Goal: Task Accomplishment & Management: Manage account settings

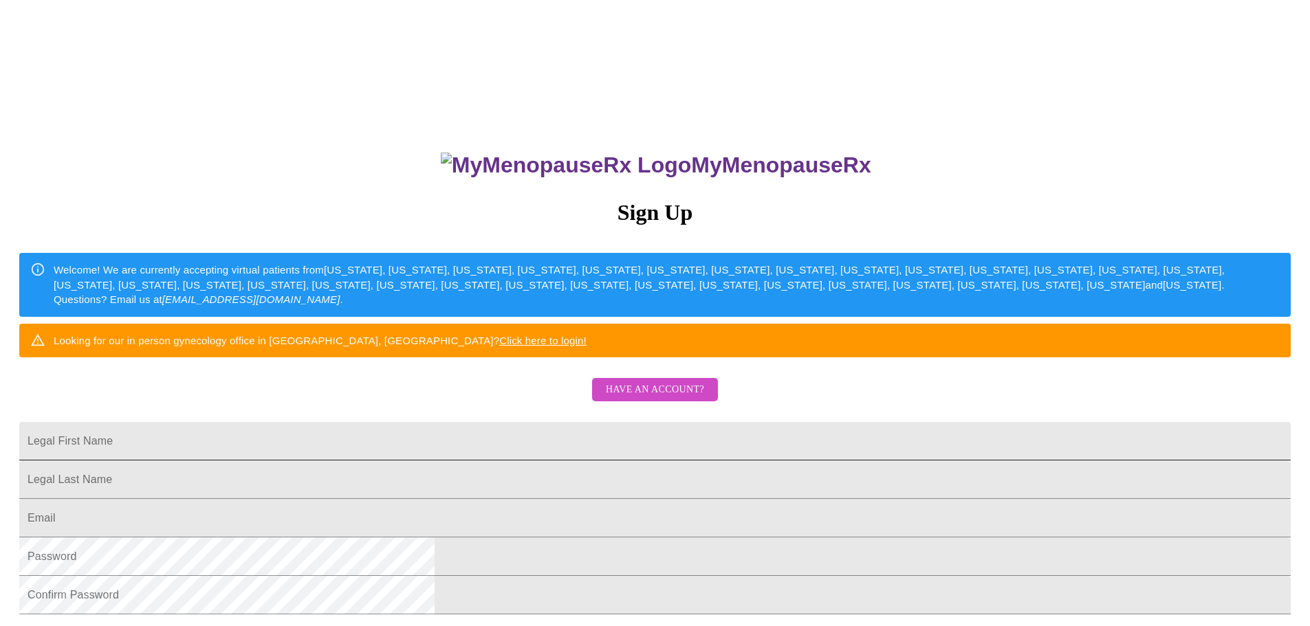
click at [577, 461] on input "Legal First Name" at bounding box center [654, 441] width 1271 height 38
type input "[PERSON_NAME]"
click at [497, 461] on input "Legal First Name" at bounding box center [654, 441] width 1271 height 38
type input "[PERSON_NAME]"
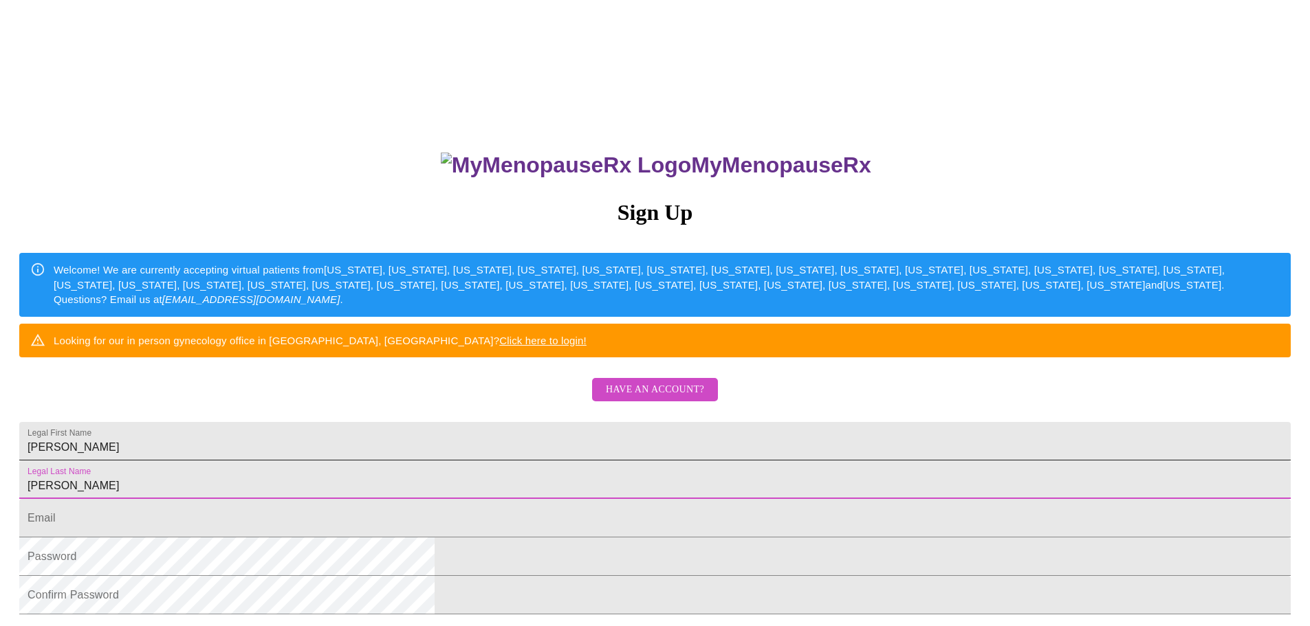
type input "[PERSON_NAME]"
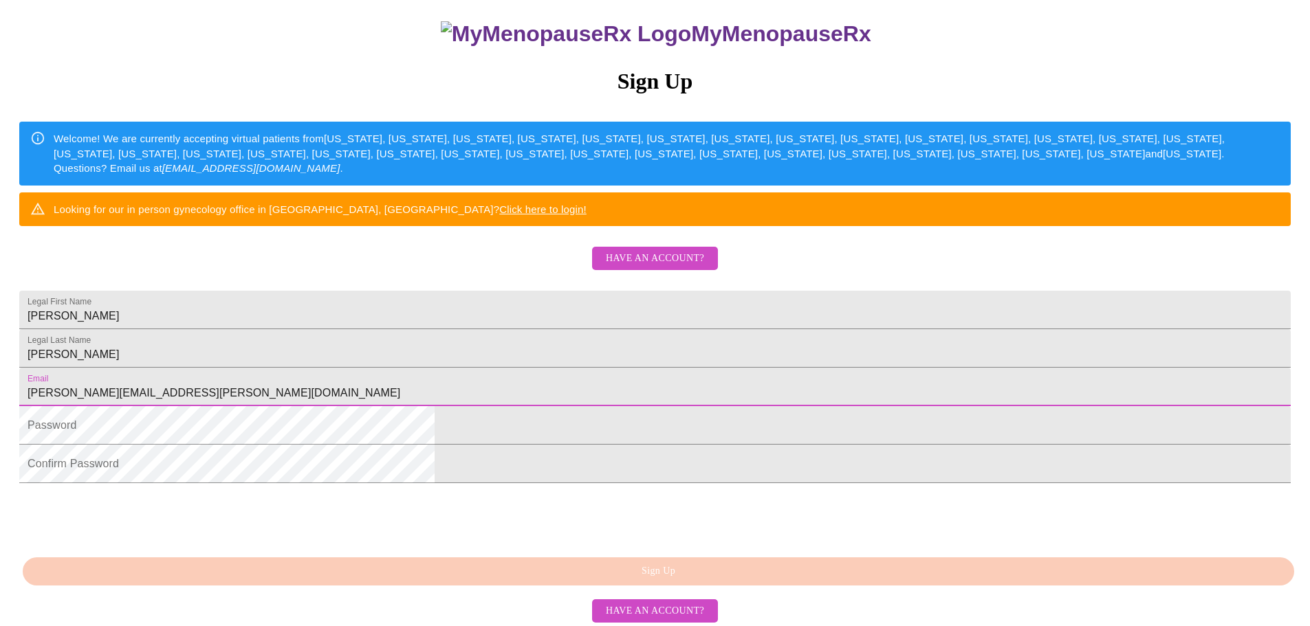
scroll to position [137, 0]
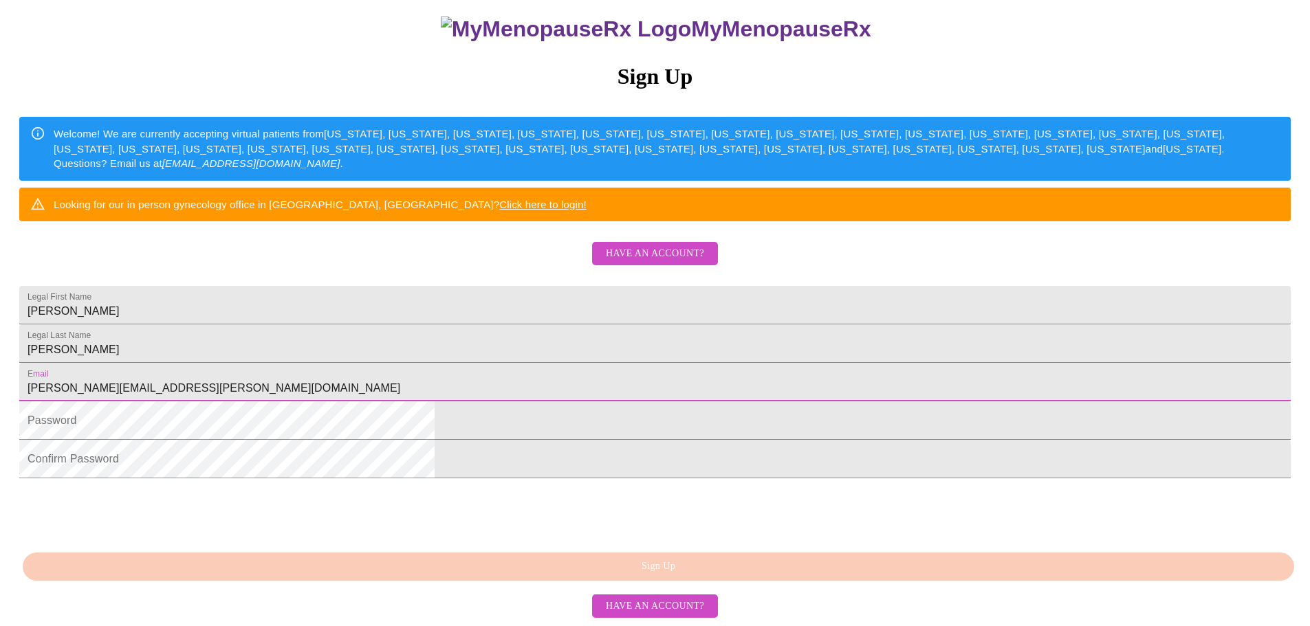
type input "[PERSON_NAME][EMAIL_ADDRESS][PERSON_NAME][DOMAIN_NAME]"
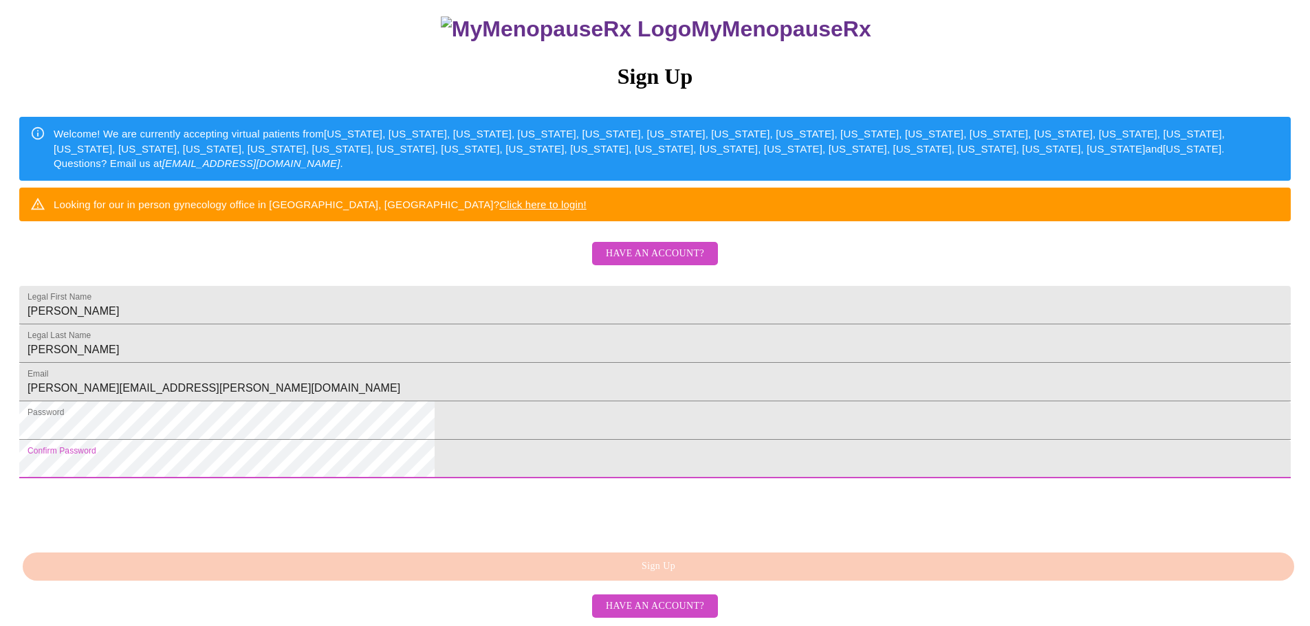
scroll to position [241, 0]
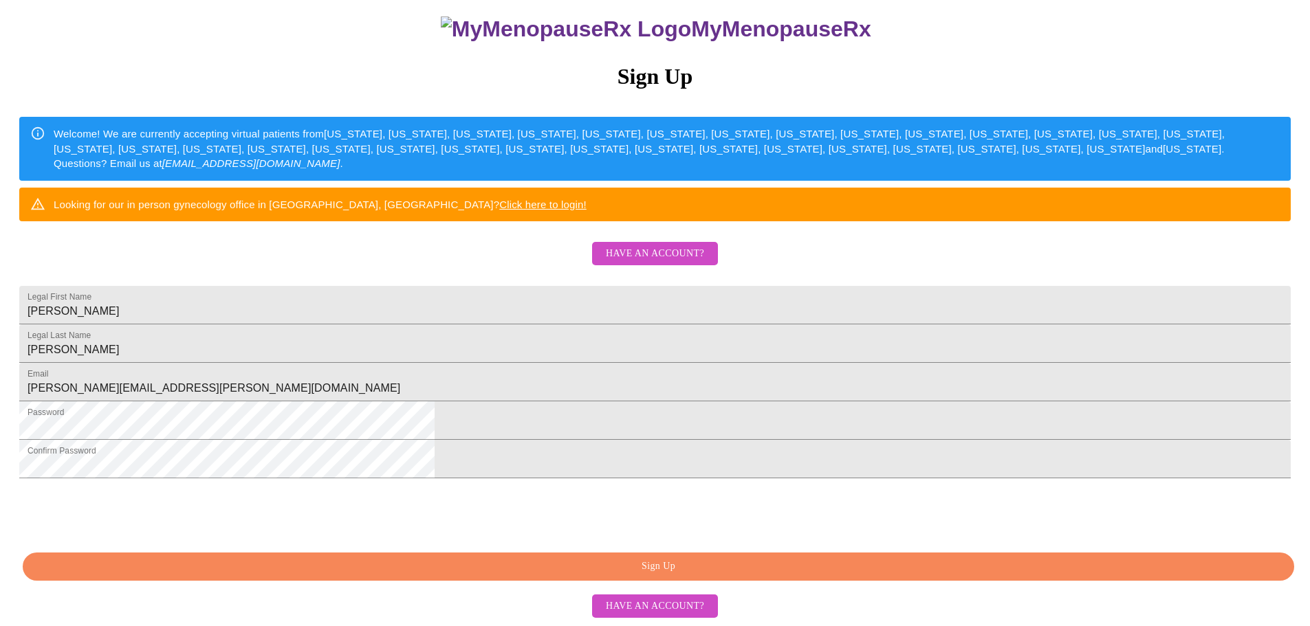
click at [726, 564] on span "Sign Up" at bounding box center [657, 566] width 1239 height 17
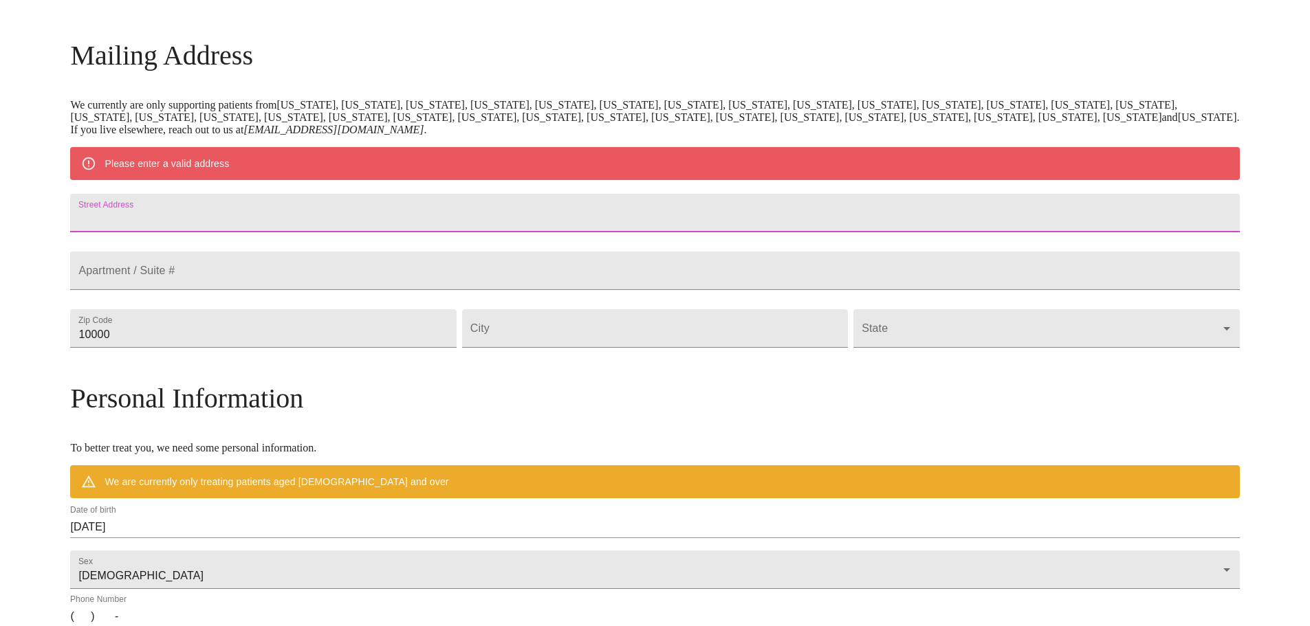
click at [389, 221] on input "Street Address" at bounding box center [654, 213] width 1169 height 38
type input "[STREET_ADDRESS]"
type input "98236"
type input "[PERSON_NAME]"
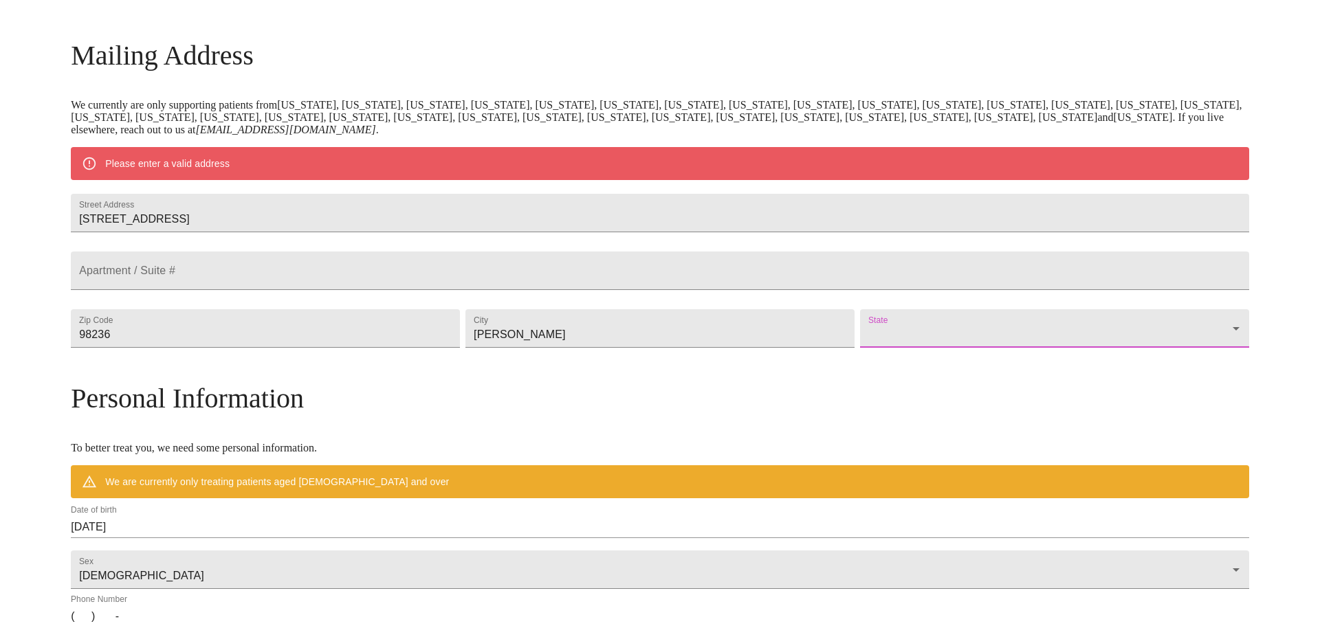
click at [926, 371] on body "MyMenopauseRx Welcome to MyMenopauseRx Since it's your first time here, you'll …" at bounding box center [659, 354] width 1309 height 1072
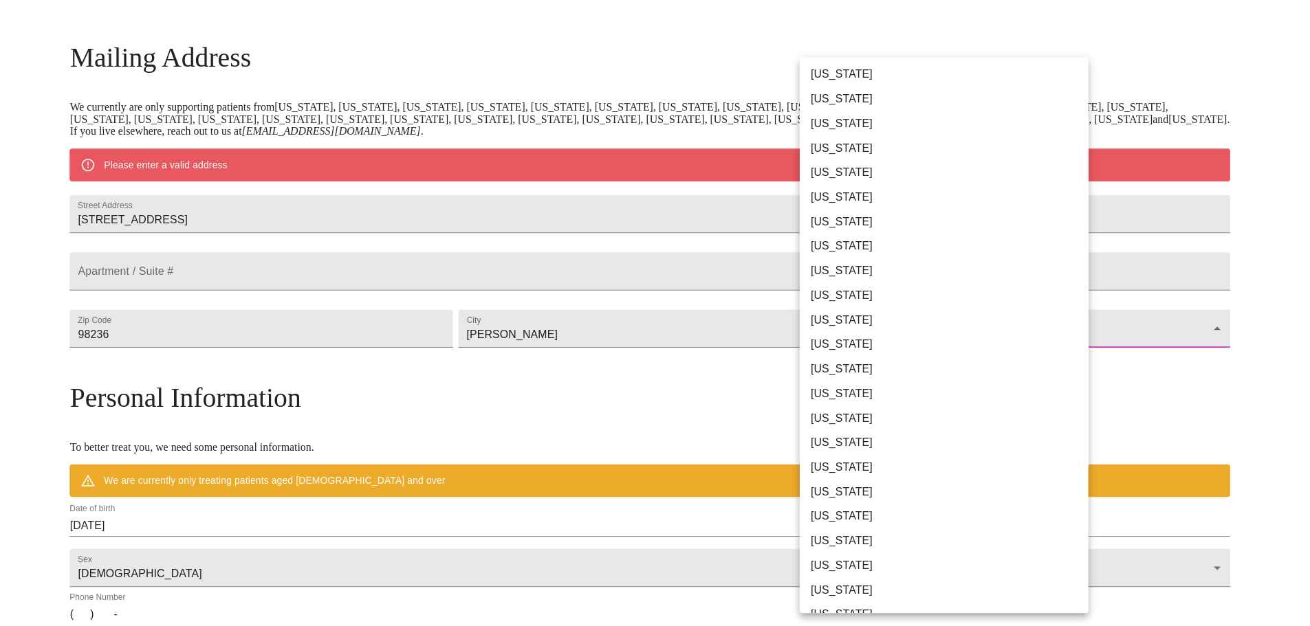
scroll to position [687, 0]
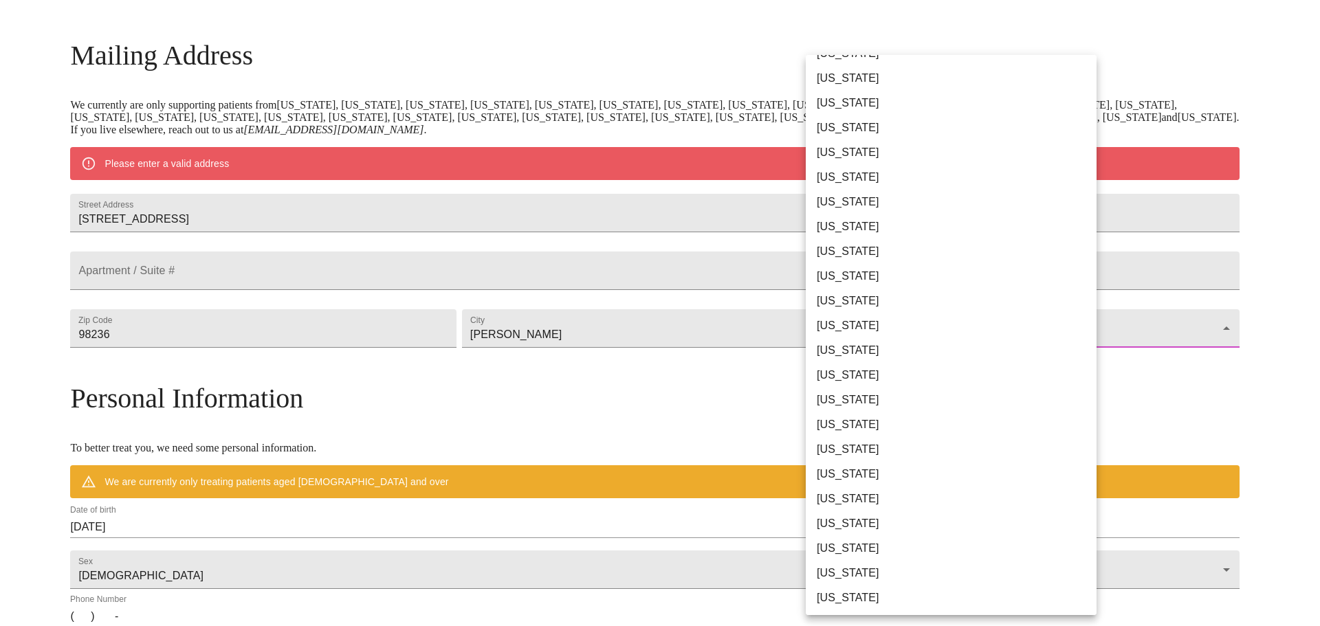
click at [837, 516] on li "[US_STATE]" at bounding box center [956, 523] width 301 height 25
type input "[US_STATE]"
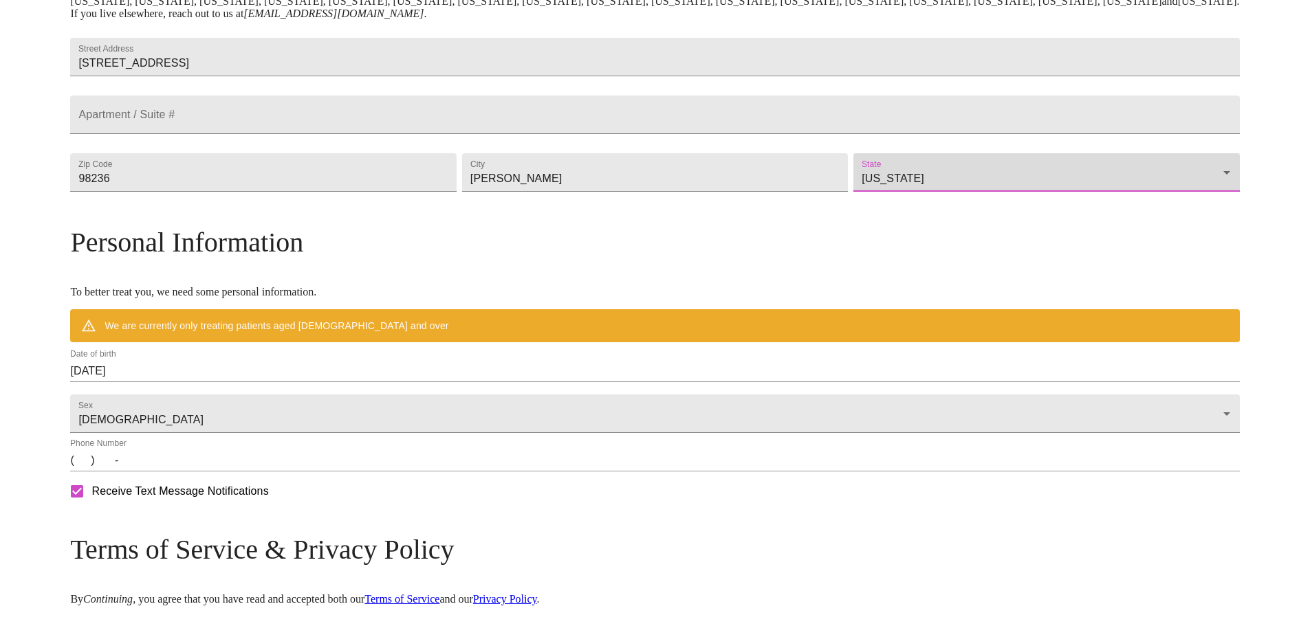
scroll to position [394, 0]
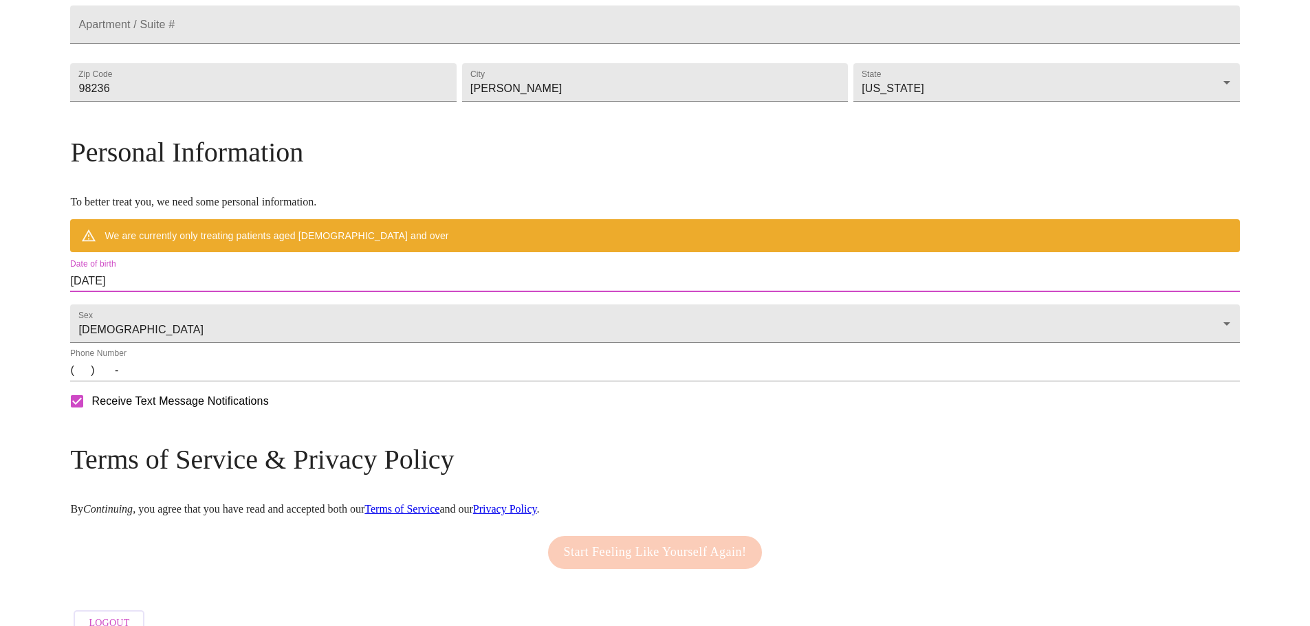
drag, startPoint x: 285, startPoint y: 309, endPoint x: 167, endPoint y: 278, distance: 121.6
click at [167, 278] on div "MyMenopauseRx Welcome to MyMenopauseRx Since it's your first time here, you'll …" at bounding box center [654, 128] width 1169 height 1032
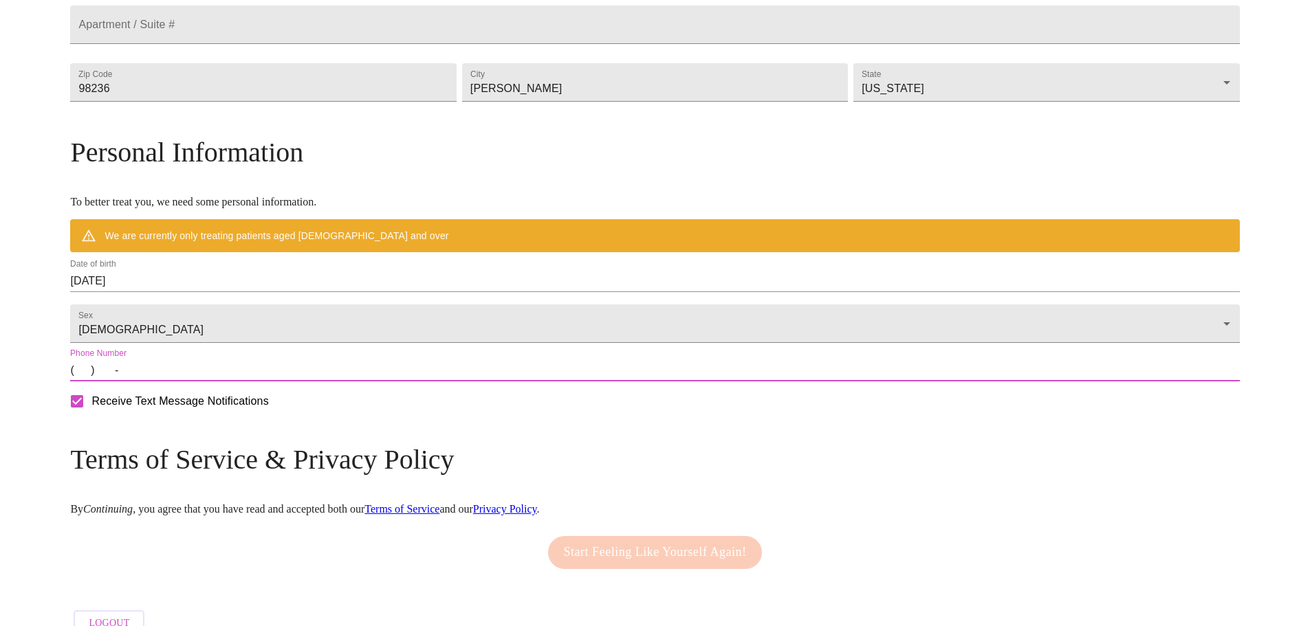
click at [230, 382] on input "(   )    -" at bounding box center [654, 371] width 1169 height 22
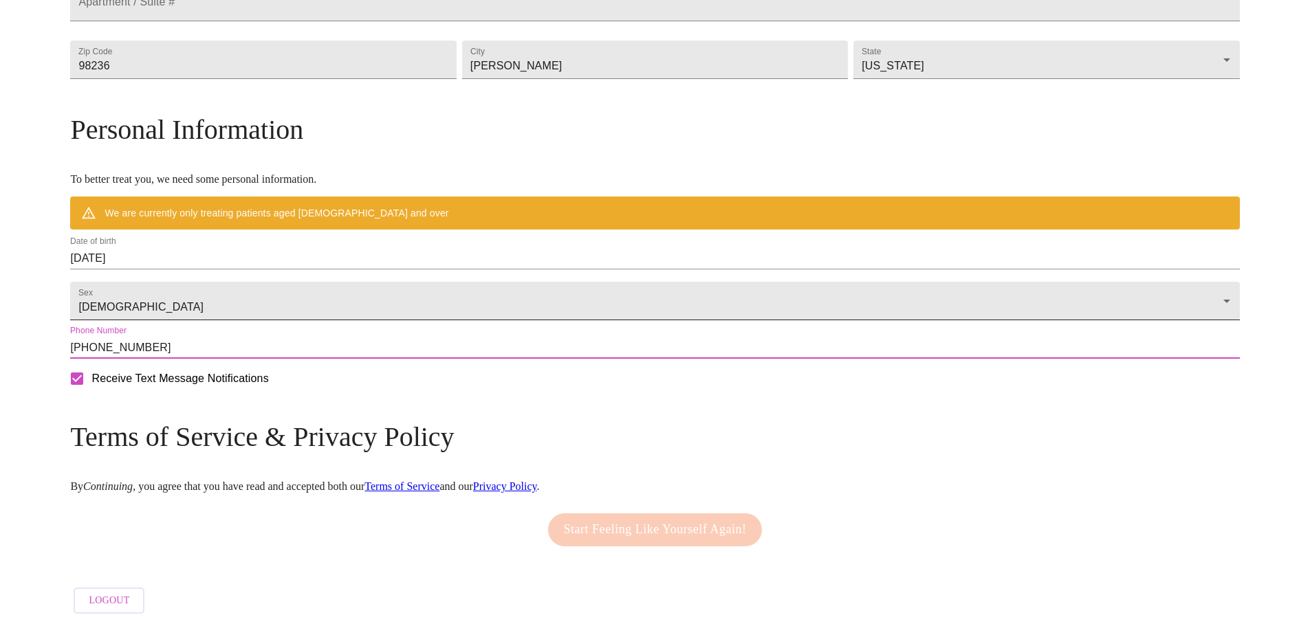
scroll to position [456, 0]
type input "[PHONE_NUMBER]"
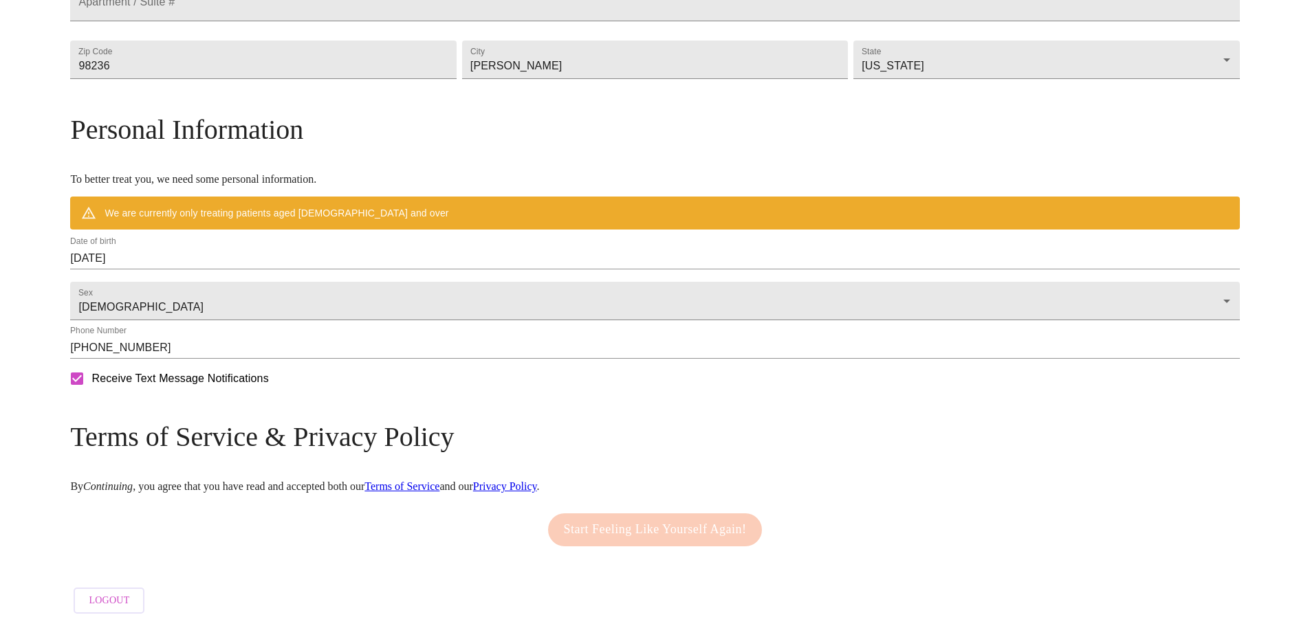
click at [356, 430] on h3 "Terms of Service & Privacy Policy" at bounding box center [654, 437] width 1169 height 32
click at [439, 481] on link "Terms of Service" at bounding box center [401, 487] width 75 height 12
click at [614, 519] on div "Start Feeling Like Yourself Again!" at bounding box center [654, 530] width 221 height 47
click at [896, 276] on body "MyMenopauseRx Welcome to MyMenopauseRx Since it's your first time here, you'll …" at bounding box center [659, 105] width 1309 height 1032
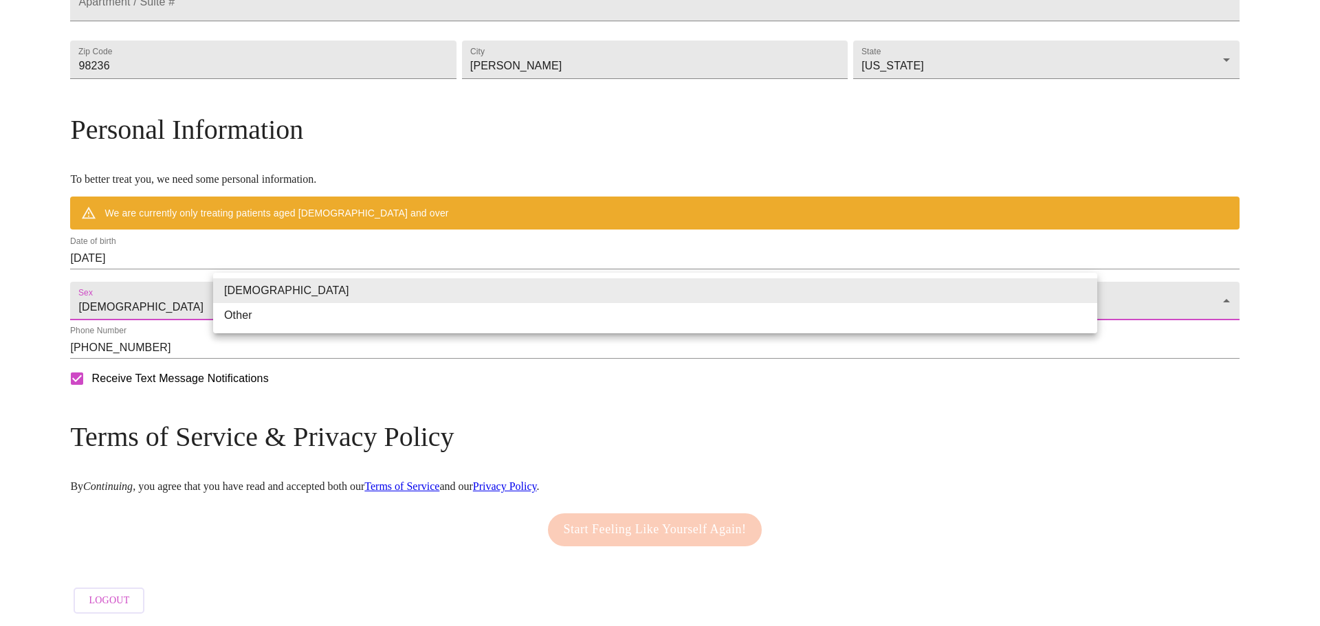
click at [359, 283] on li "[DEMOGRAPHIC_DATA]" at bounding box center [655, 290] width 884 height 25
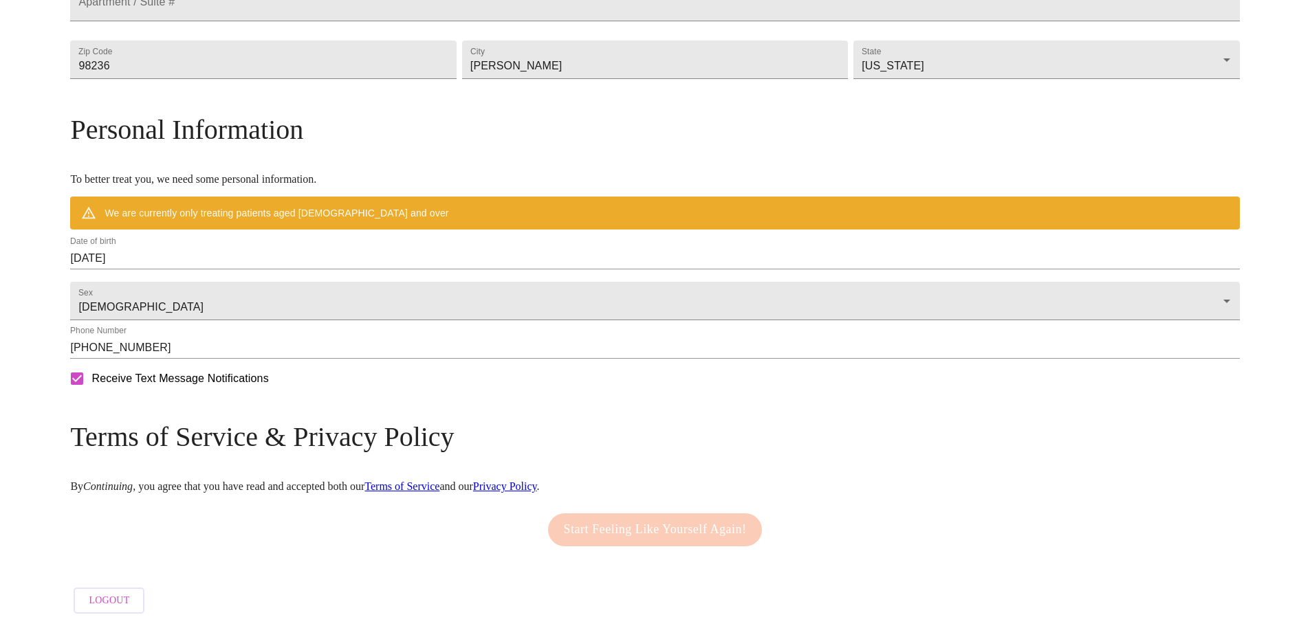
click at [537, 481] on link "Privacy Policy" at bounding box center [505, 487] width 64 height 12
drag, startPoint x: 642, startPoint y: 531, endPoint x: 645, endPoint y: 516, distance: 14.8
click at [643, 529] on div "Start Feeling Like Yourself Again!" at bounding box center [654, 530] width 221 height 47
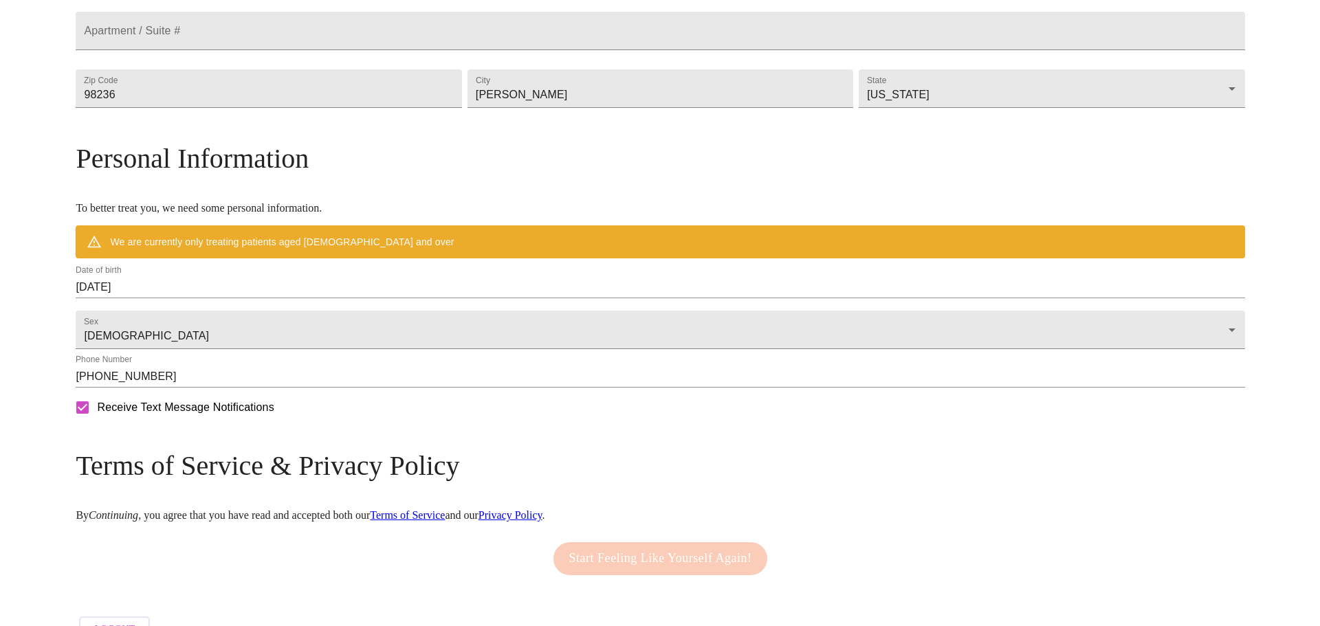
scroll to position [387, 0]
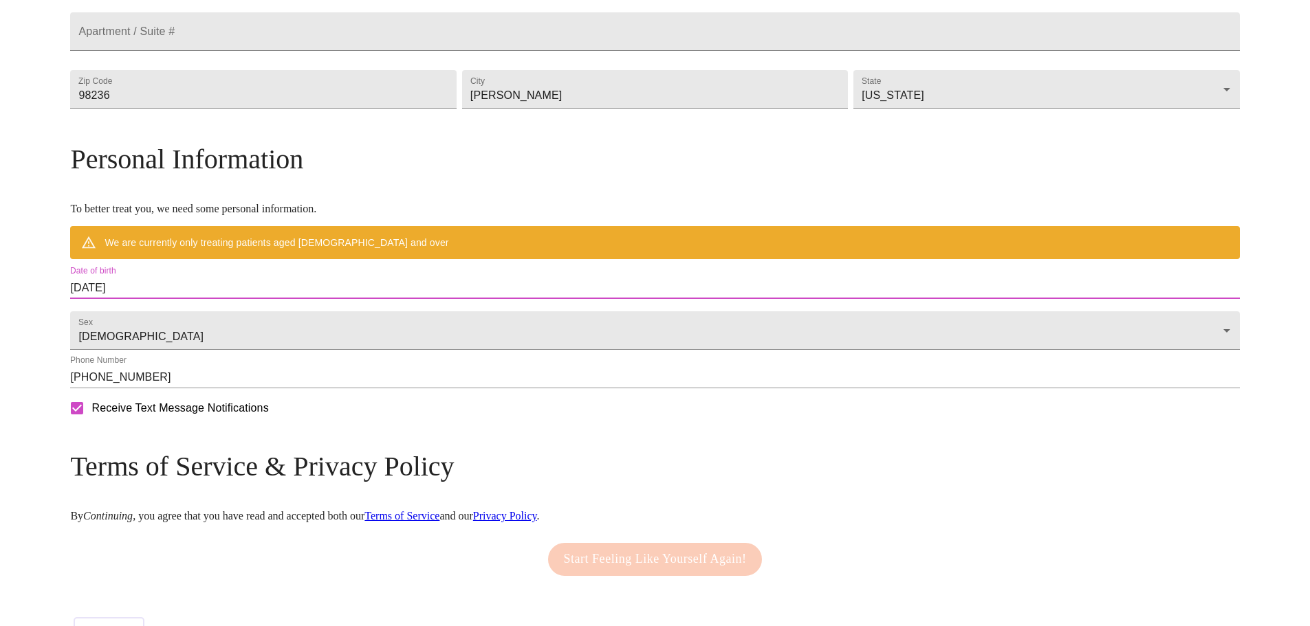
drag, startPoint x: 278, startPoint y: 321, endPoint x: 184, endPoint y: 303, distance: 95.2
click at [184, 303] on div "MyMenopauseRx Welcome to MyMenopauseRx Since it's your first time here, you'll …" at bounding box center [654, 134] width 1169 height 1032
click at [311, 299] on input "[DATE]" at bounding box center [654, 288] width 1169 height 22
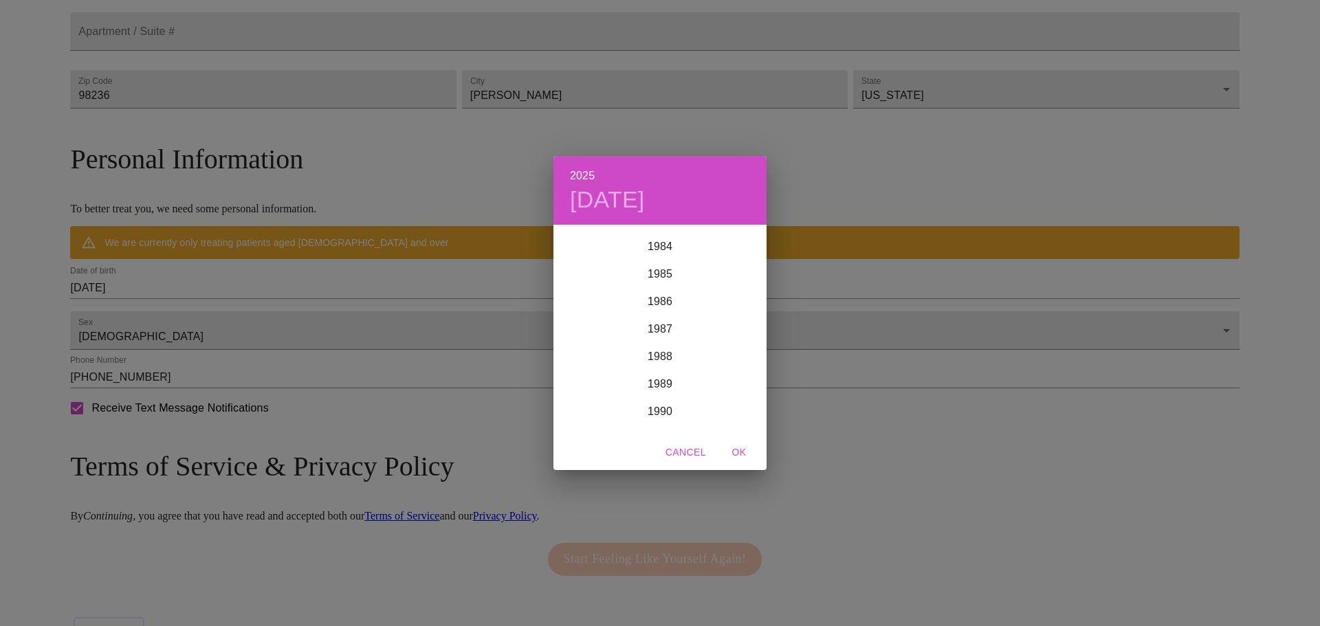
scroll to position [2281, 0]
click at [591, 195] on h4 "[DATE]" at bounding box center [607, 200] width 75 height 29
click at [569, 233] on button "button" at bounding box center [569, 244] width 33 height 33
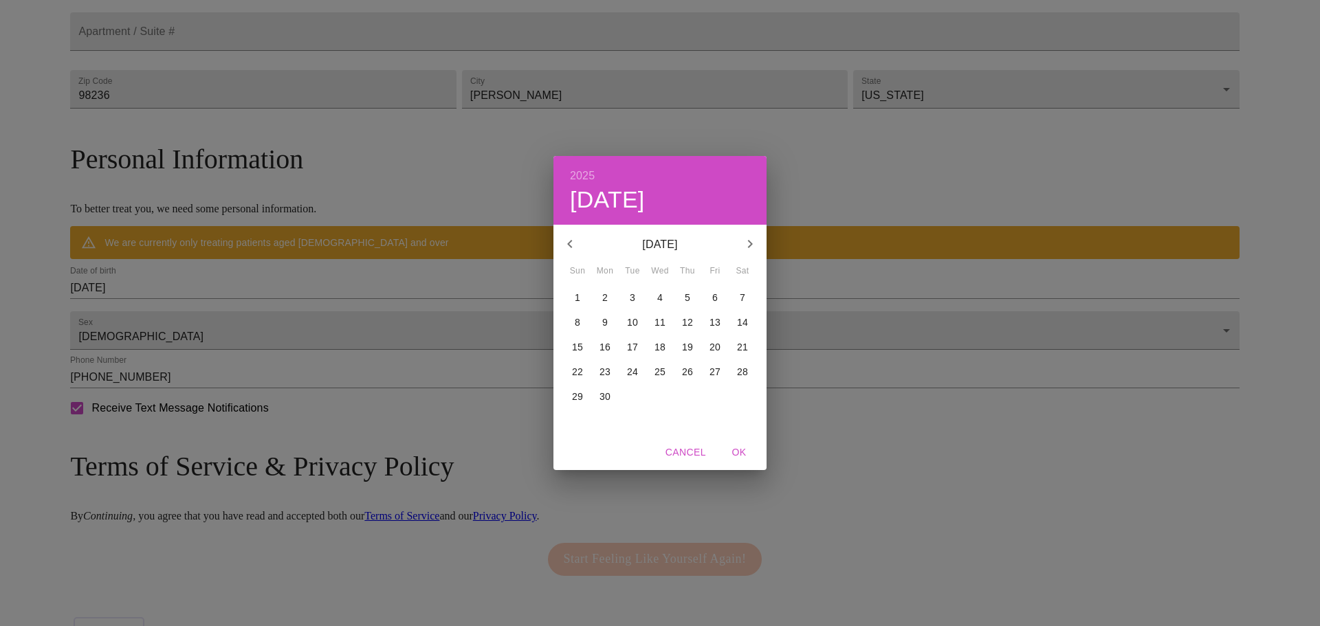
click at [682, 242] on p "[DATE]" at bounding box center [659, 244] width 147 height 16
click at [688, 444] on span "Cancel" at bounding box center [685, 452] width 41 height 17
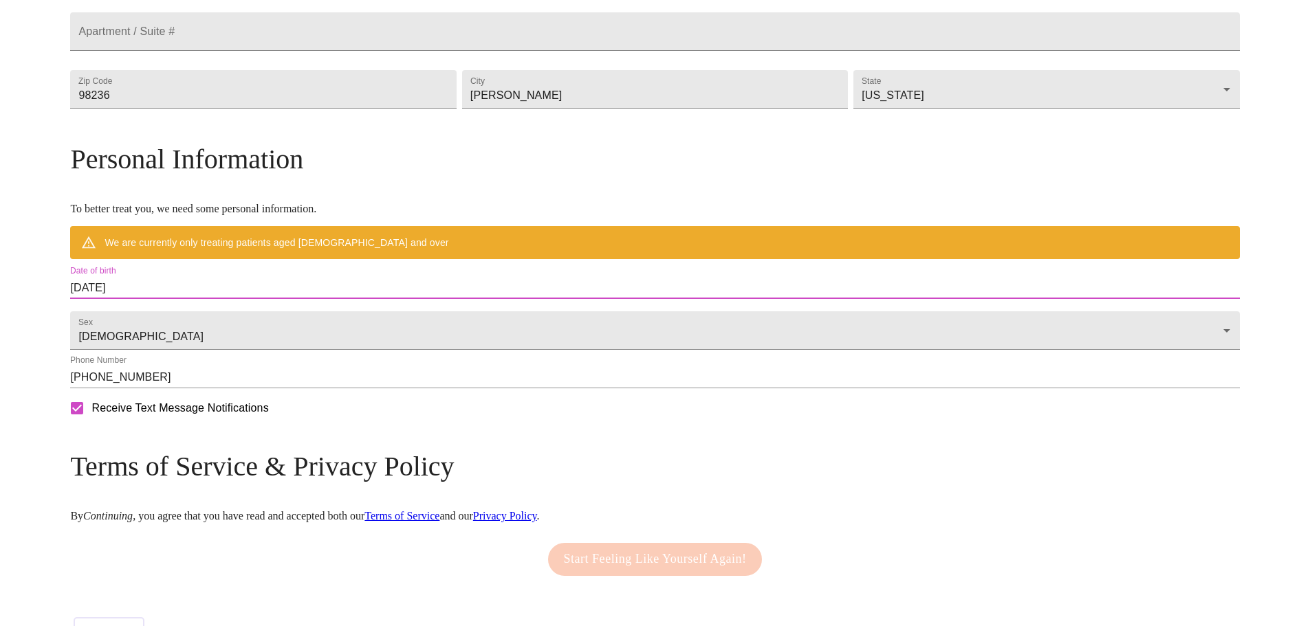
click at [261, 299] on input "[DATE]" at bounding box center [654, 288] width 1169 height 22
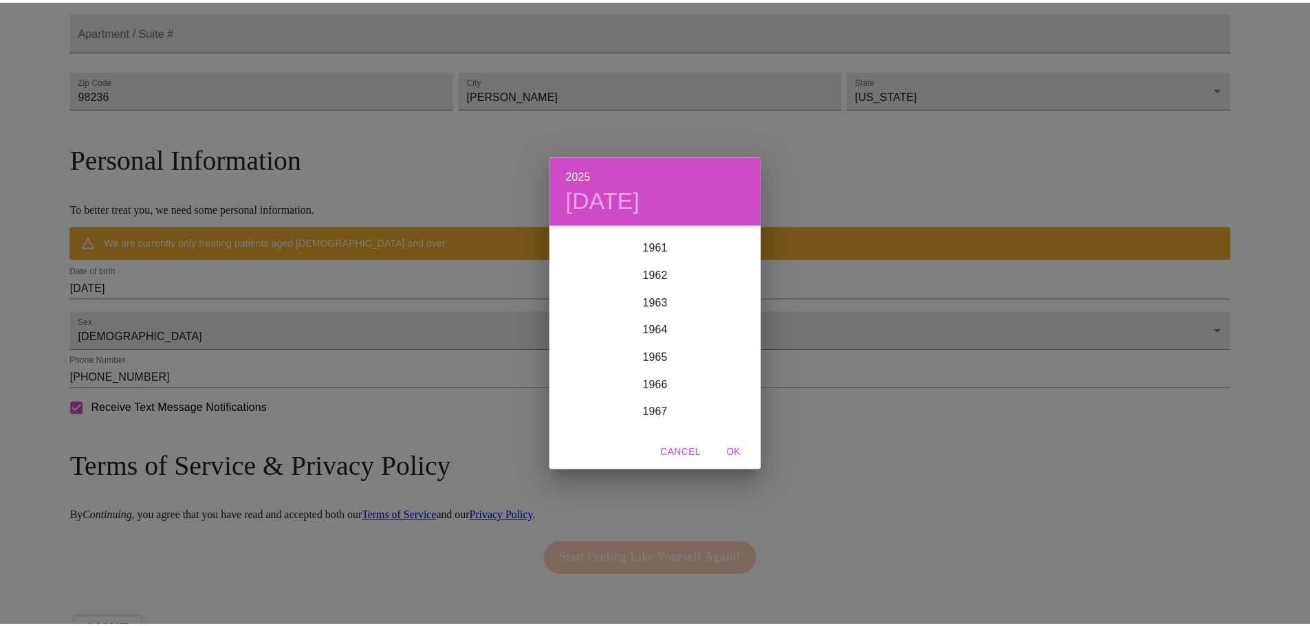
scroll to position [1763, 0]
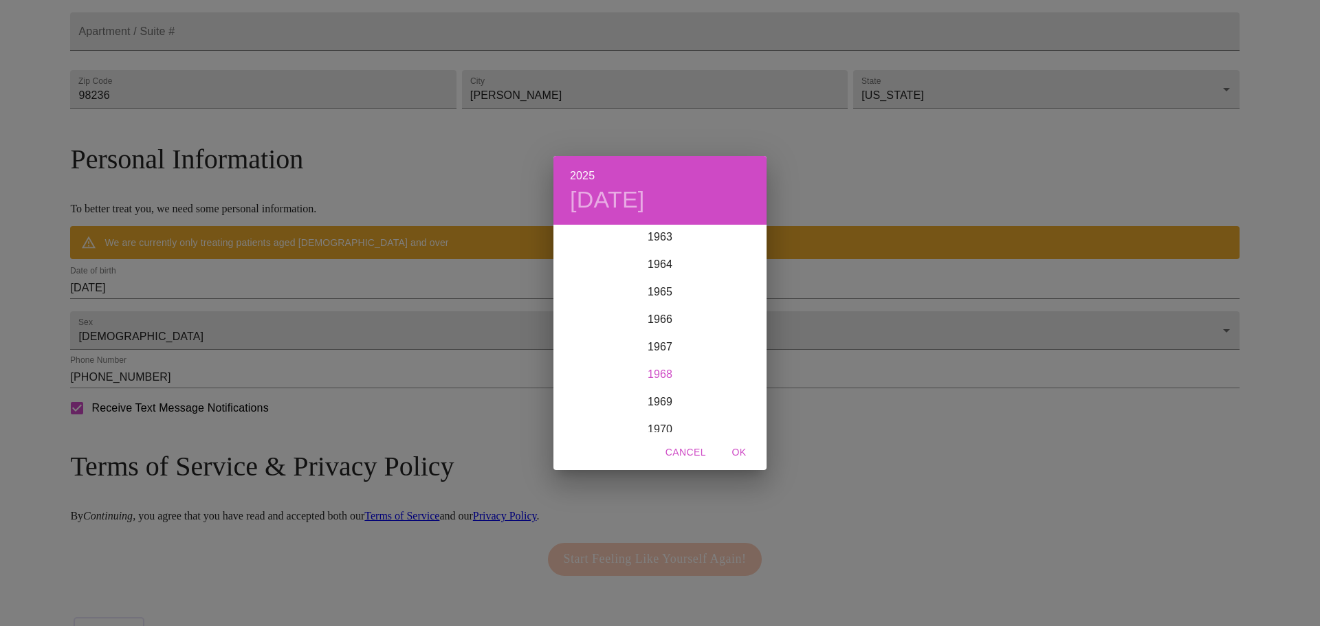
click at [652, 371] on div "1968" at bounding box center [659, 374] width 213 height 27
click at [582, 351] on div "[DATE]" at bounding box center [588, 355] width 71 height 52
click at [632, 394] on p "30" at bounding box center [632, 397] width 11 height 14
click at [735, 451] on span "OK" at bounding box center [738, 452] width 33 height 17
type input "[DATE]"
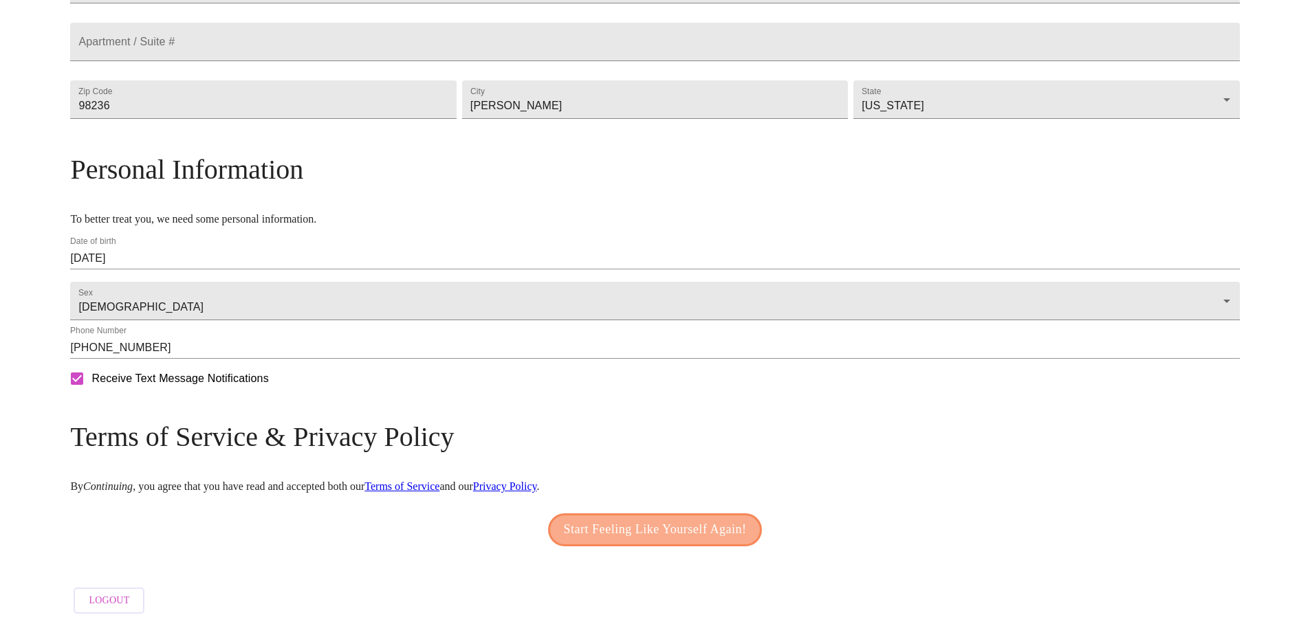
click at [619, 541] on span "Start Feeling Like Yourself Again!" at bounding box center [655, 530] width 183 height 22
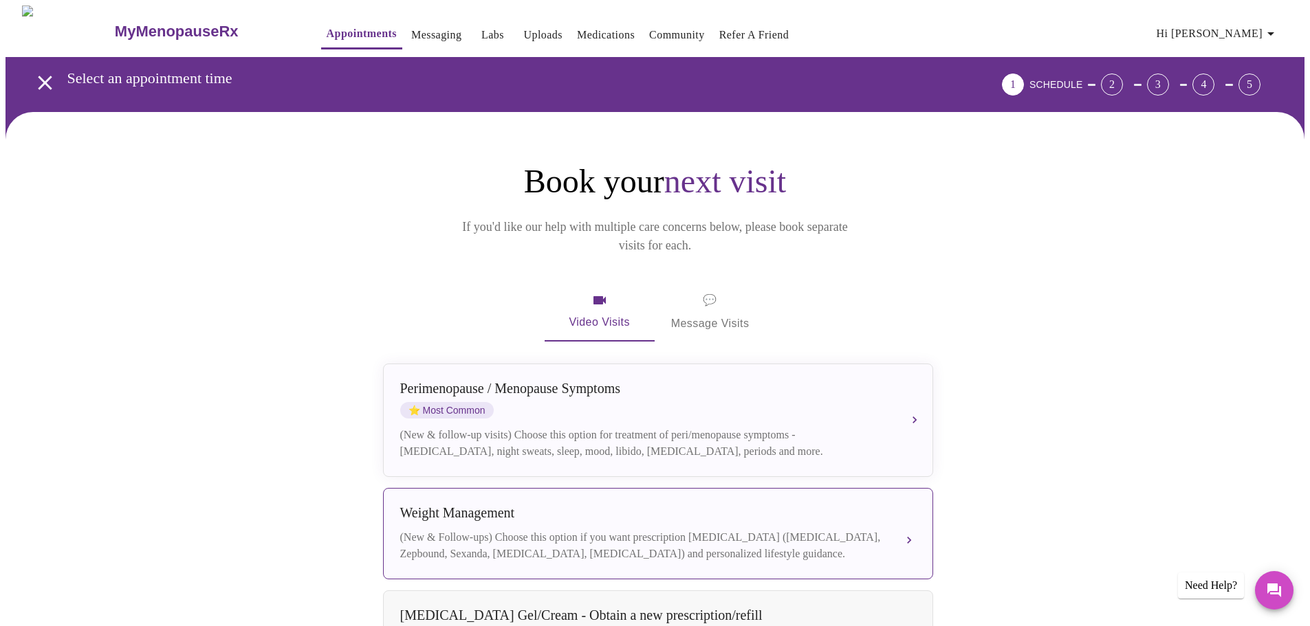
click at [550, 505] on div "Weight Management" at bounding box center [644, 513] width 488 height 16
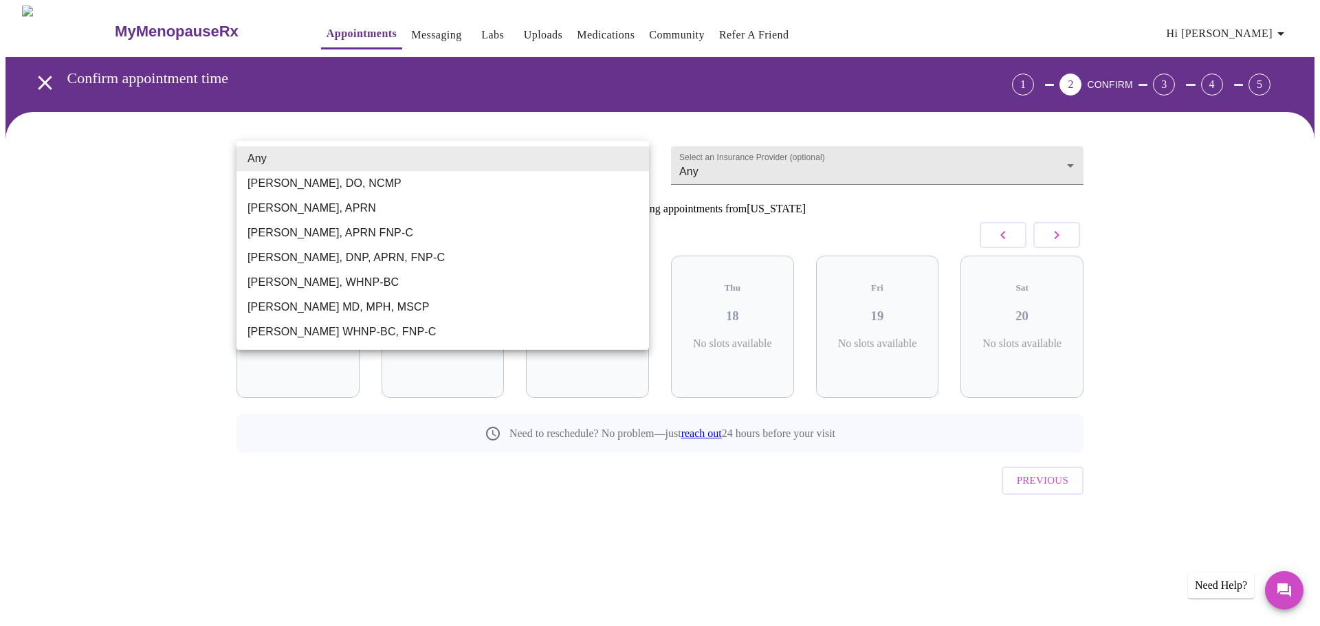
click at [438, 160] on body "MyMenopauseRx Appointments Messaging Labs Uploads Medications Community Refer a…" at bounding box center [659, 284] width 1309 height 558
click at [126, 215] on div at bounding box center [660, 313] width 1320 height 626
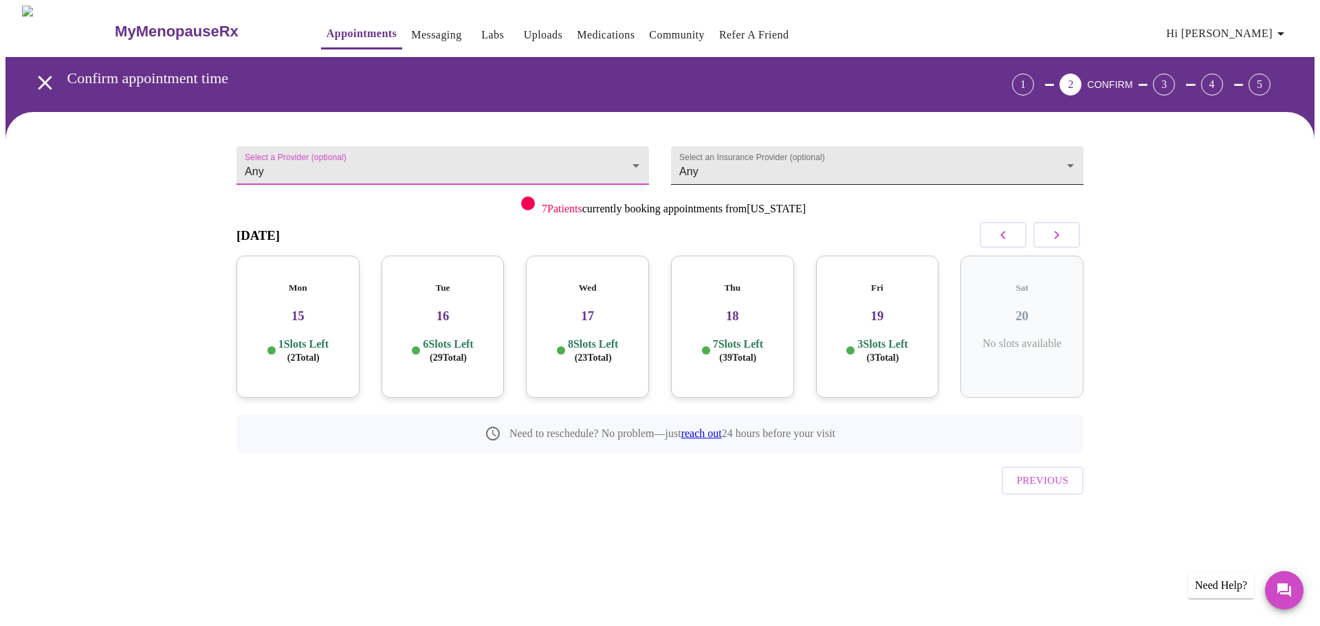
click at [751, 168] on body "MyMenopauseRx Appointments Messaging Labs Uploads Medications Community Refer a…" at bounding box center [659, 284] width 1309 height 558
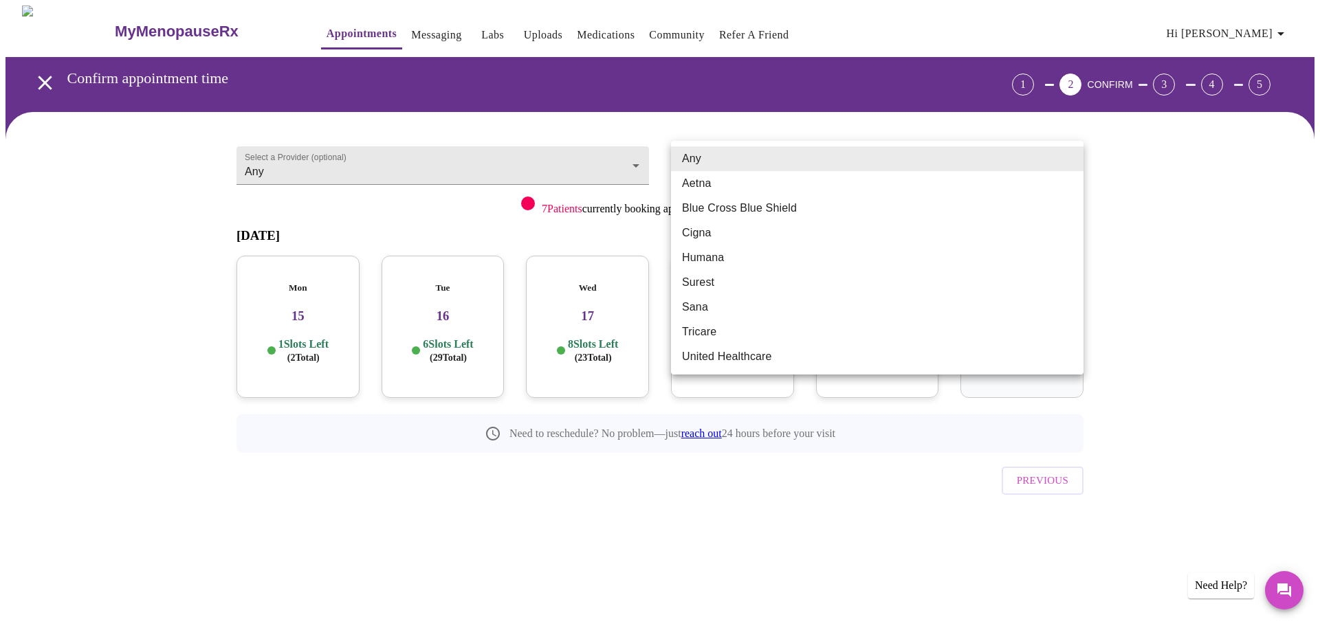
click at [1207, 298] on div at bounding box center [660, 313] width 1320 height 626
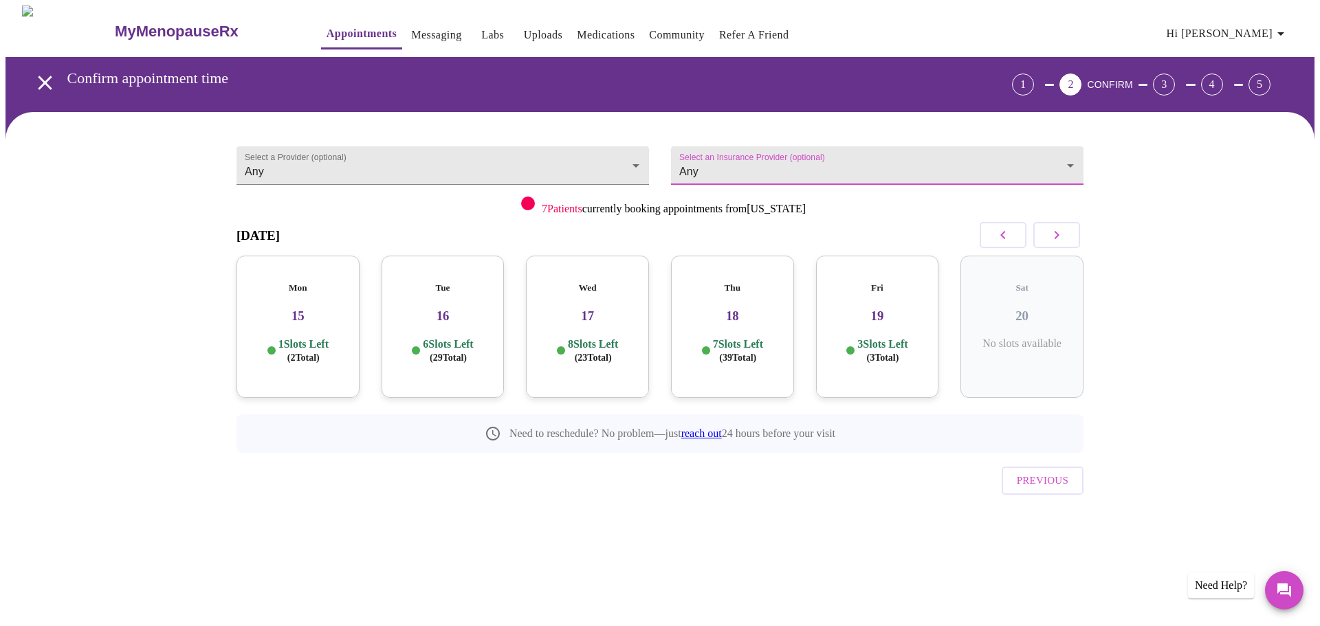
click at [288, 311] on h3 "15" at bounding box center [297, 316] width 101 height 15
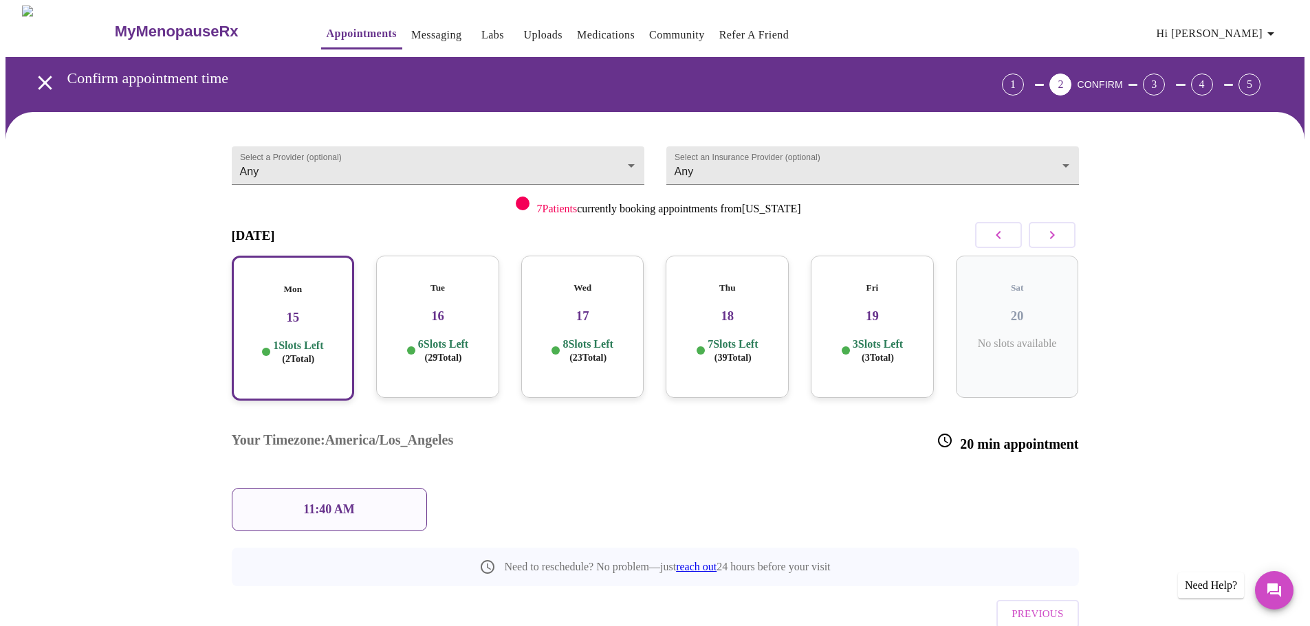
click at [595, 31] on link "Medications" at bounding box center [606, 34] width 58 height 19
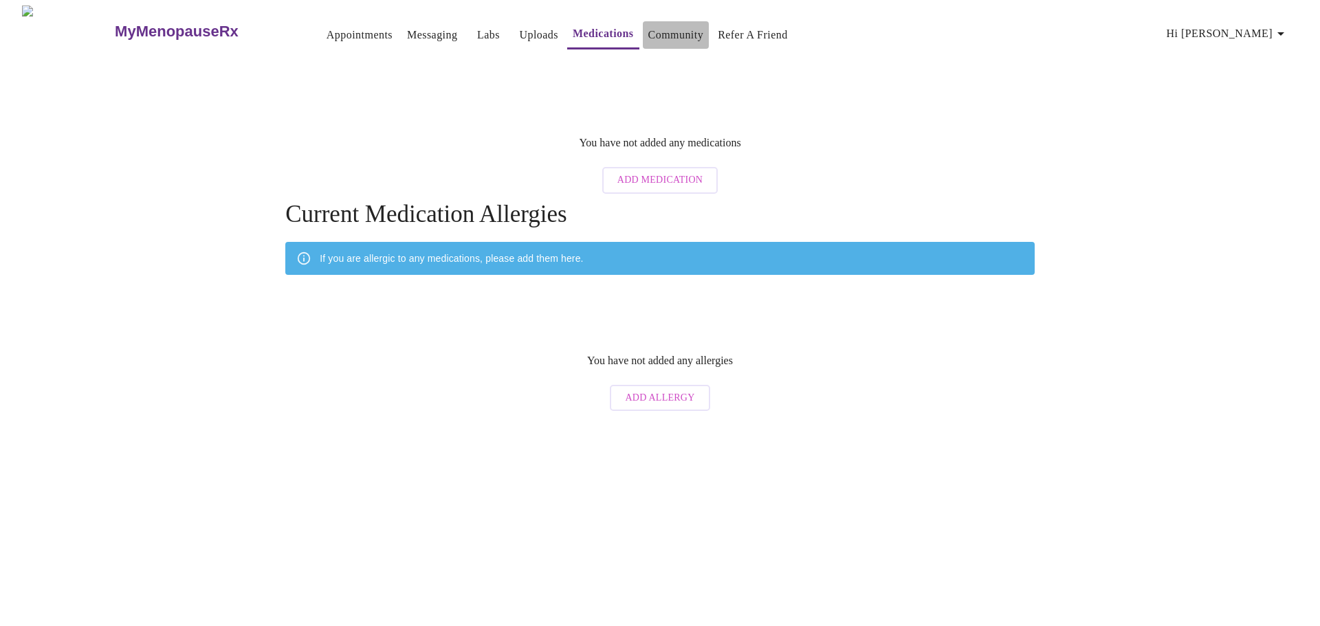
click at [648, 25] on link "Community" at bounding box center [676, 34] width 56 height 19
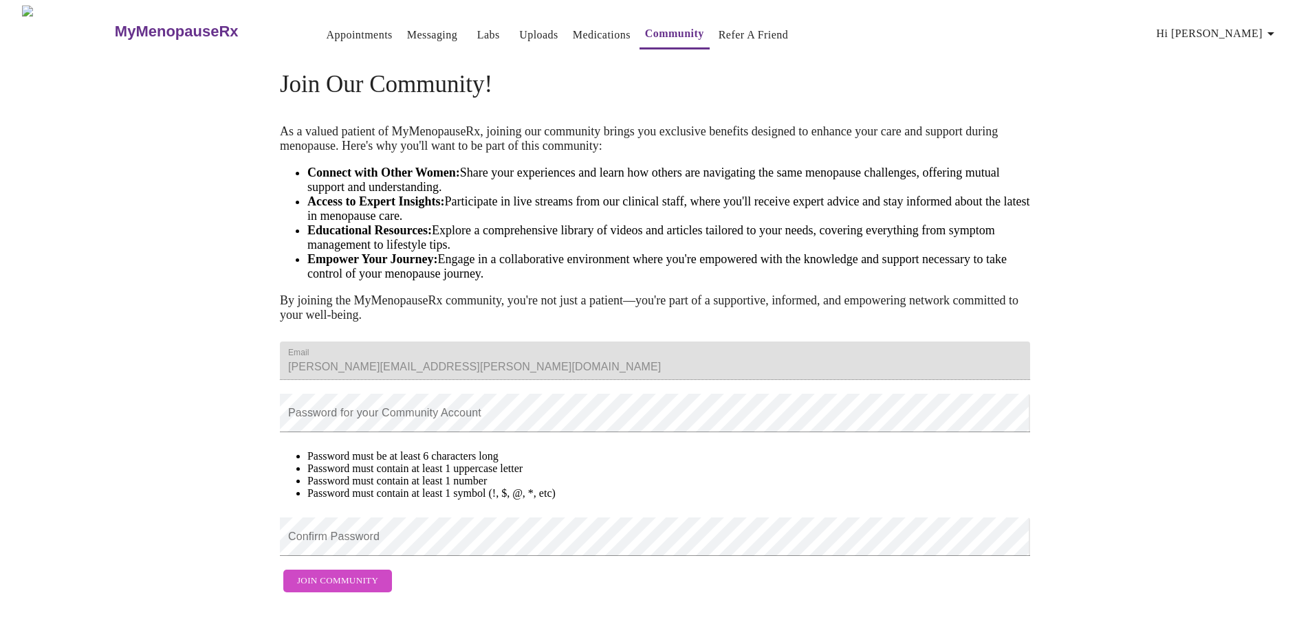
click at [573, 26] on link "Medications" at bounding box center [602, 34] width 58 height 19
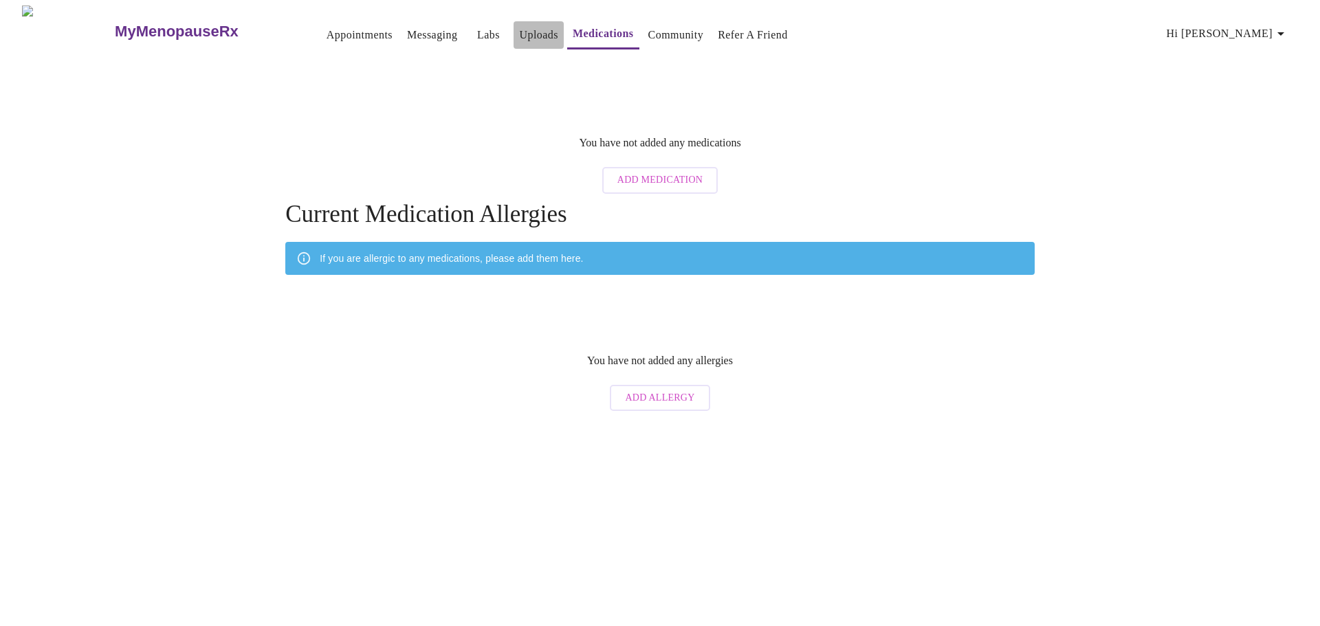
click at [519, 27] on link "Uploads" at bounding box center [538, 34] width 39 height 19
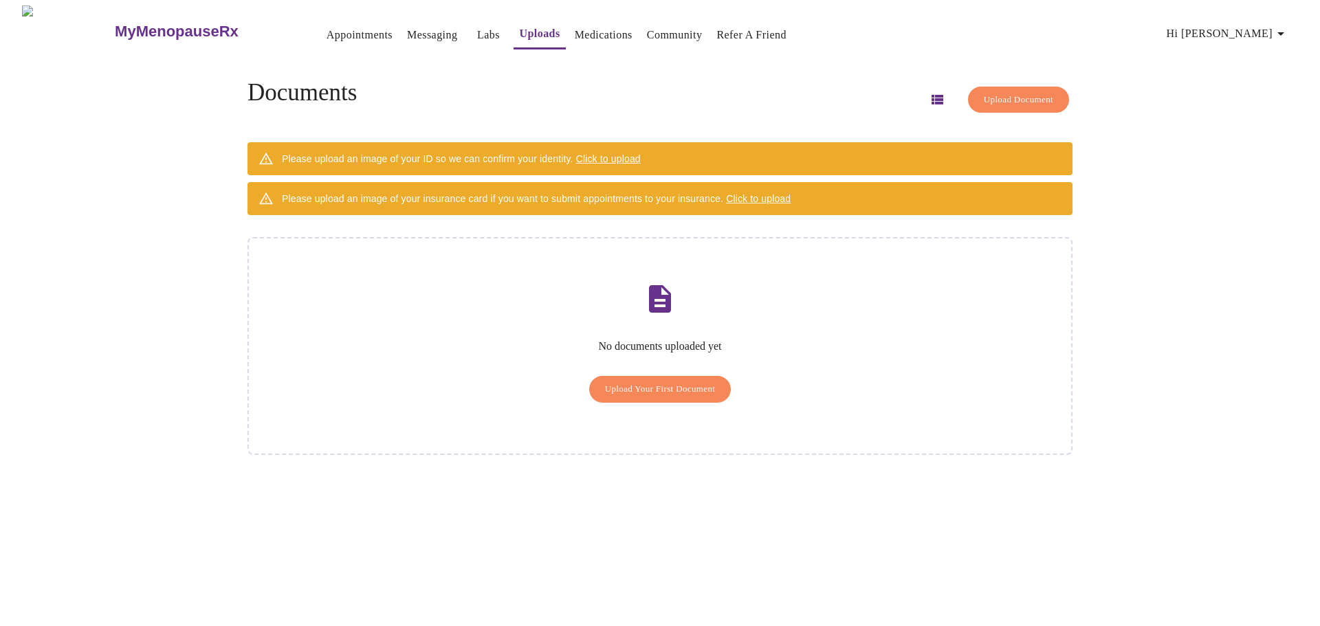
click at [575, 27] on link "Medications" at bounding box center [604, 34] width 58 height 19
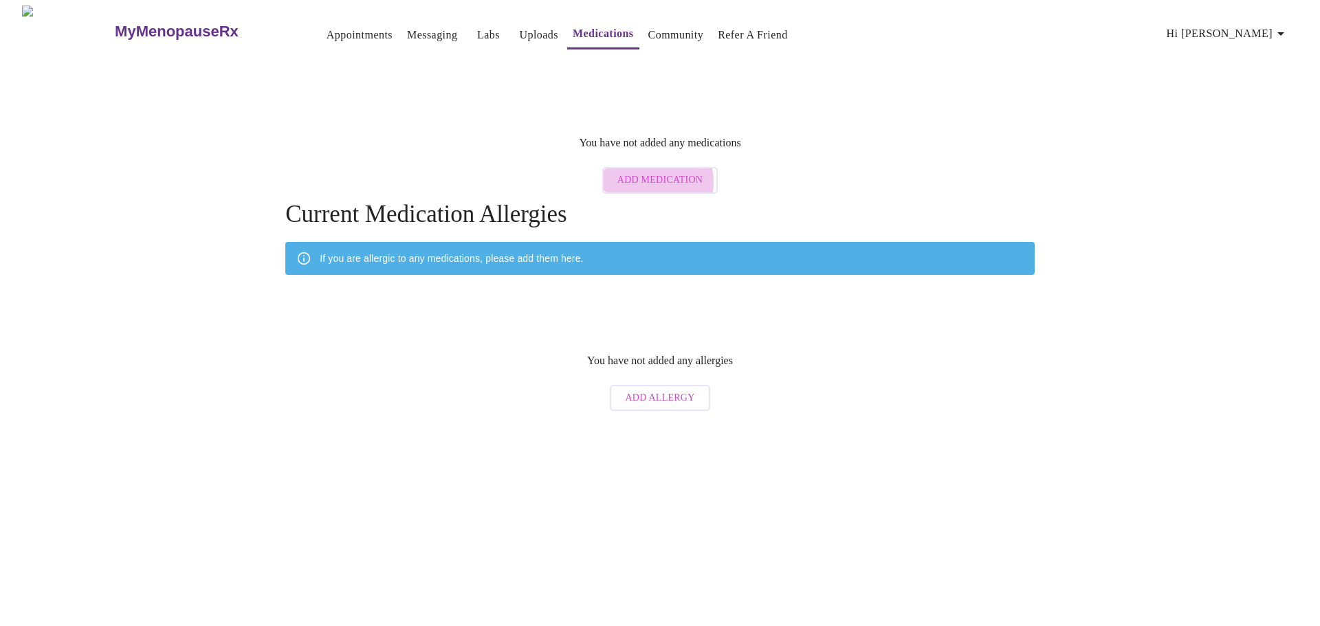
click at [655, 172] on span "Add Medication" at bounding box center [659, 180] width 85 height 17
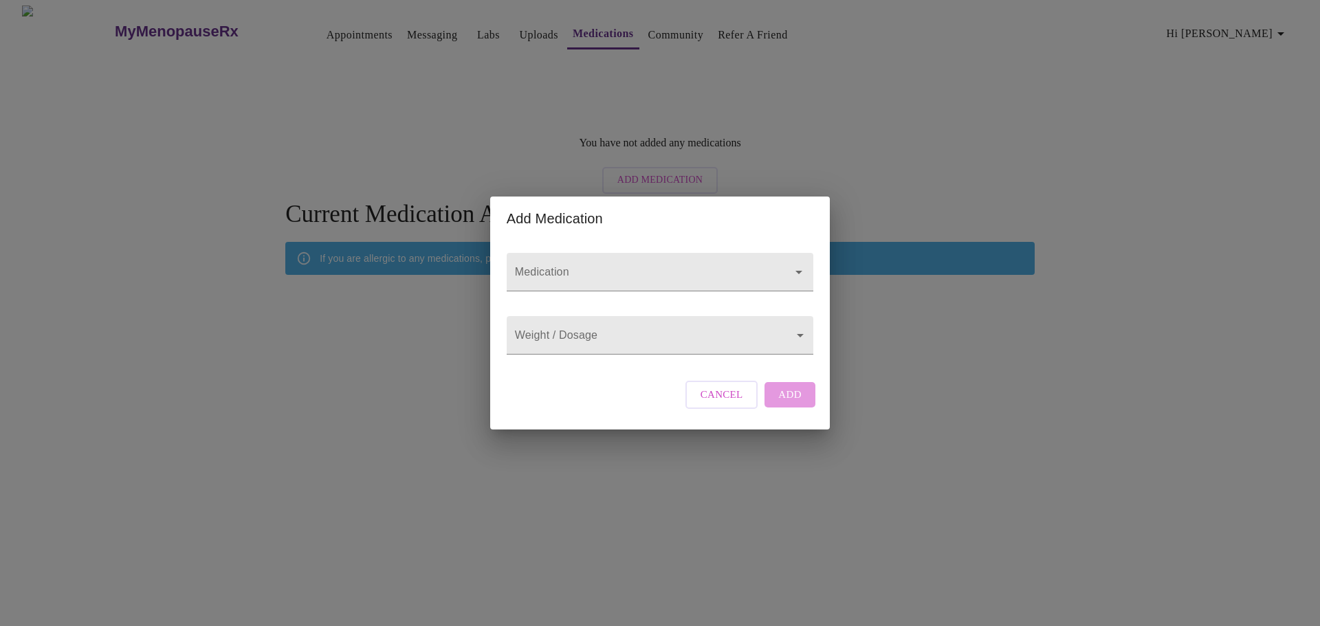
click at [656, 246] on form "Medication" at bounding box center [660, 272] width 307 height 52
click at [661, 266] on input "Medication" at bounding box center [640, 278] width 256 height 25
click at [799, 159] on div "Add Medication Medication Weight / Dosage ​ Cancel Add" at bounding box center [660, 313] width 1320 height 626
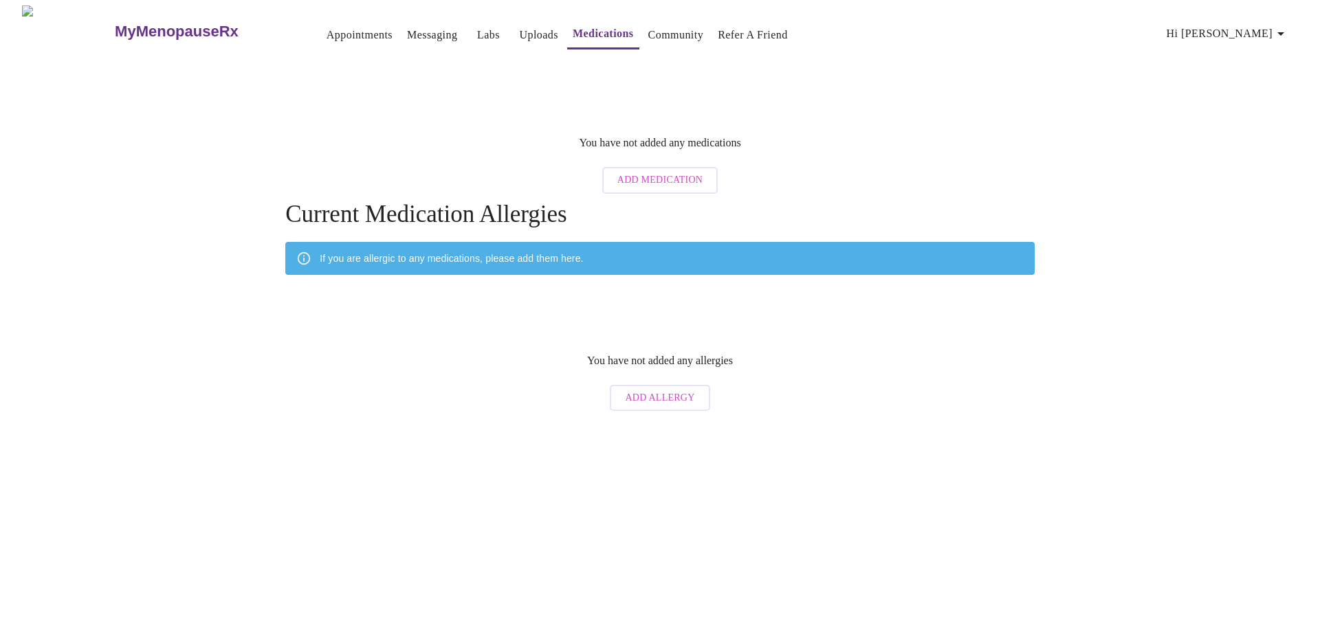
click at [138, 23] on h3 "MyMenopauseRx" at bounding box center [177, 32] width 124 height 18
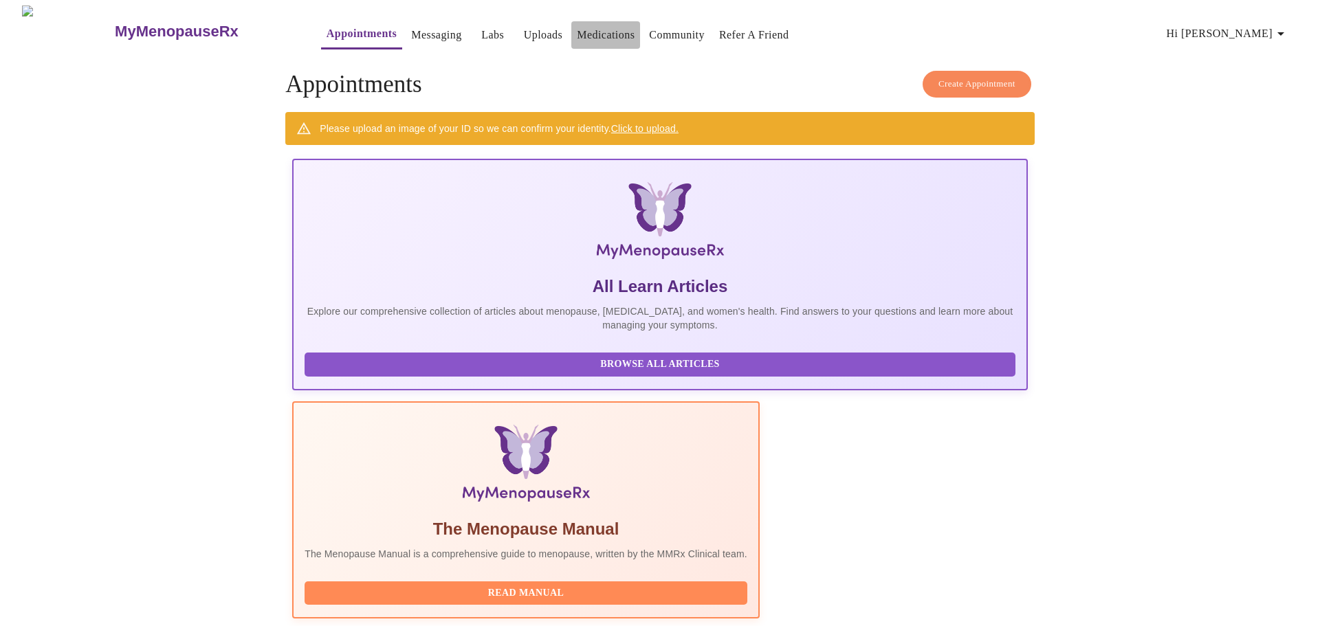
click at [577, 29] on link "Medications" at bounding box center [606, 34] width 58 height 19
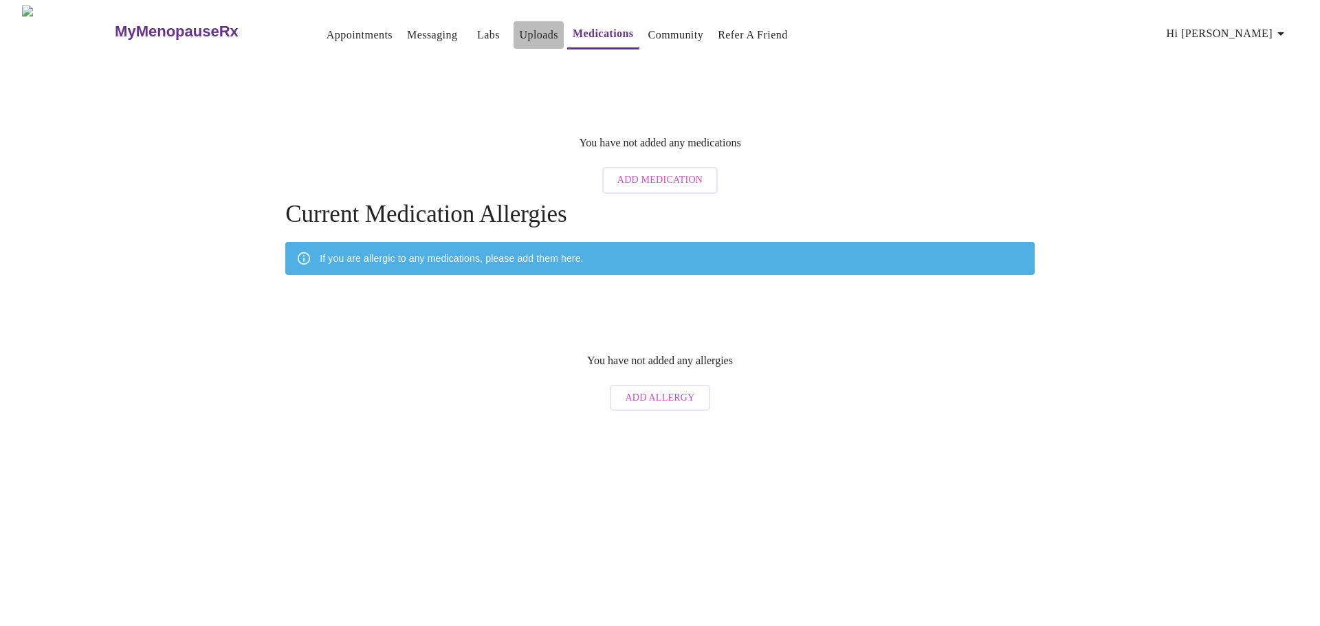
click at [519, 25] on link "Uploads" at bounding box center [538, 34] width 39 height 19
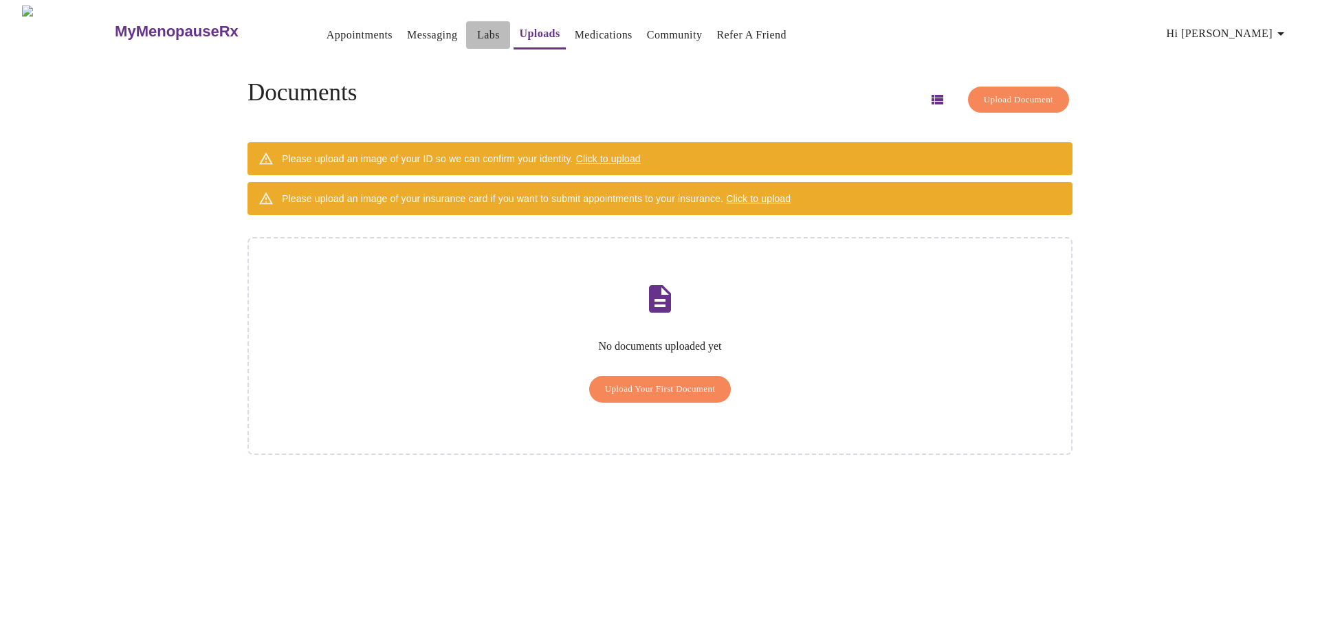
click at [477, 25] on link "Labs" at bounding box center [488, 34] width 23 height 19
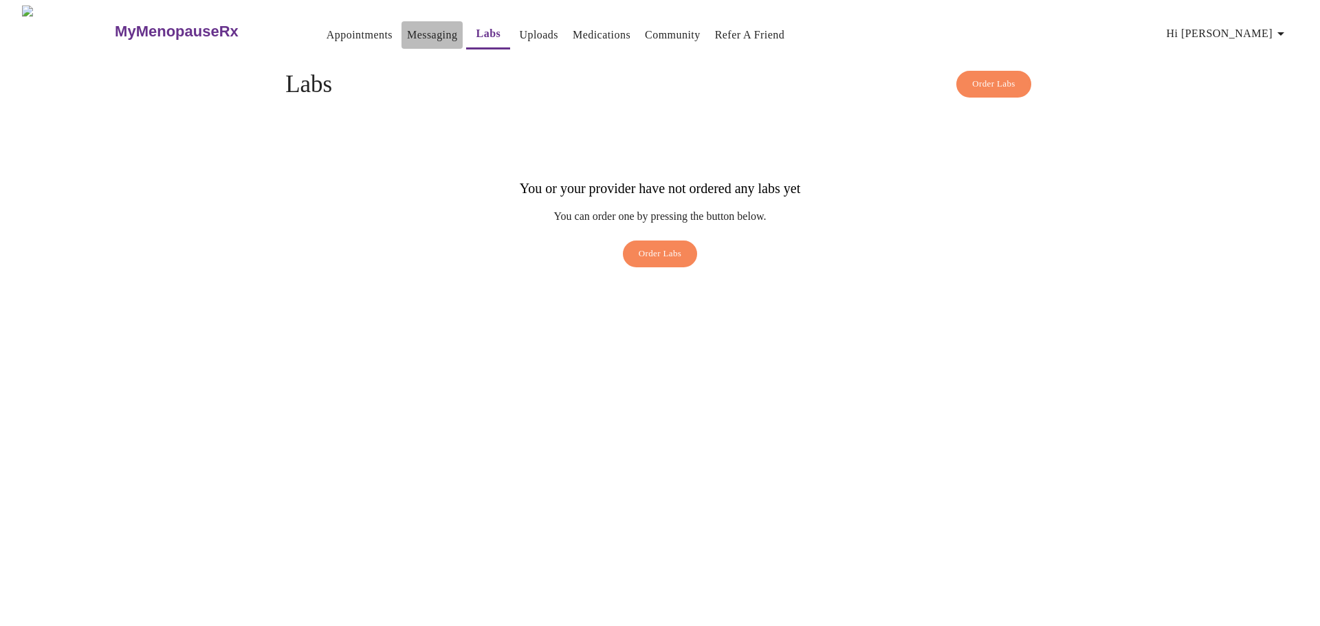
click at [407, 30] on link "Messaging" at bounding box center [432, 34] width 50 height 19
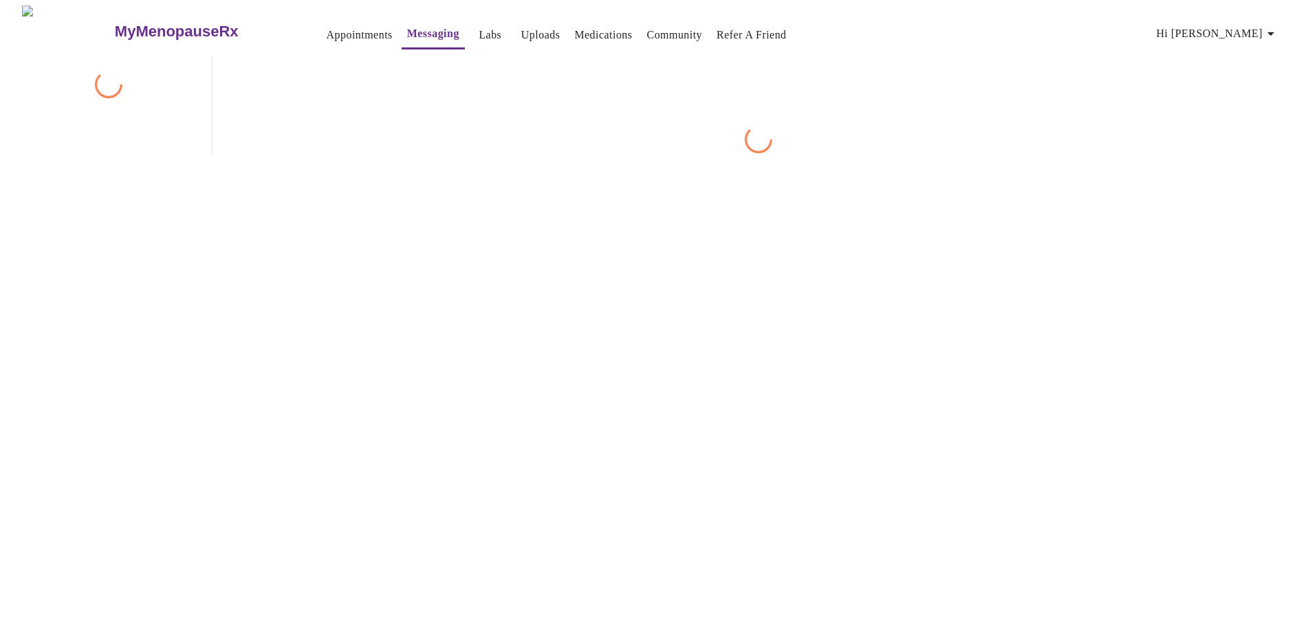
scroll to position [52, 0]
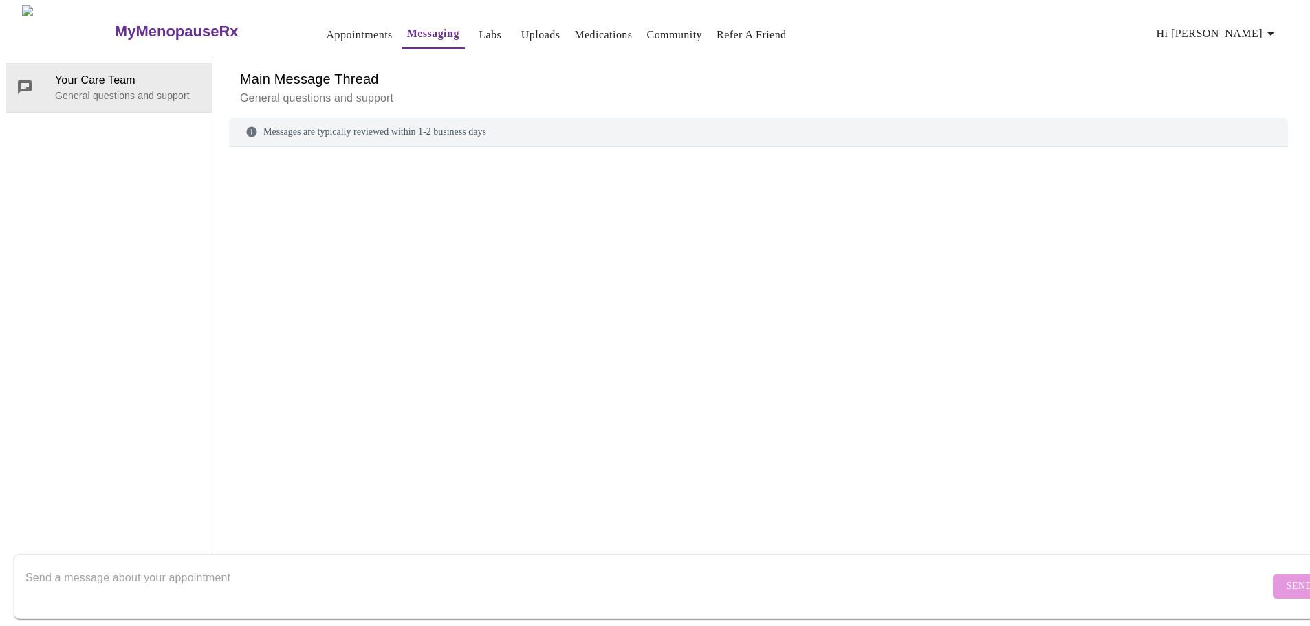
click at [313, 118] on div "Messages are typically reviewed within 1-2 business days" at bounding box center [758, 133] width 1059 height 30
click at [147, 89] on p "General questions and support" at bounding box center [128, 96] width 146 height 14
click at [327, 30] on link "Appointments" at bounding box center [360, 34] width 66 height 19
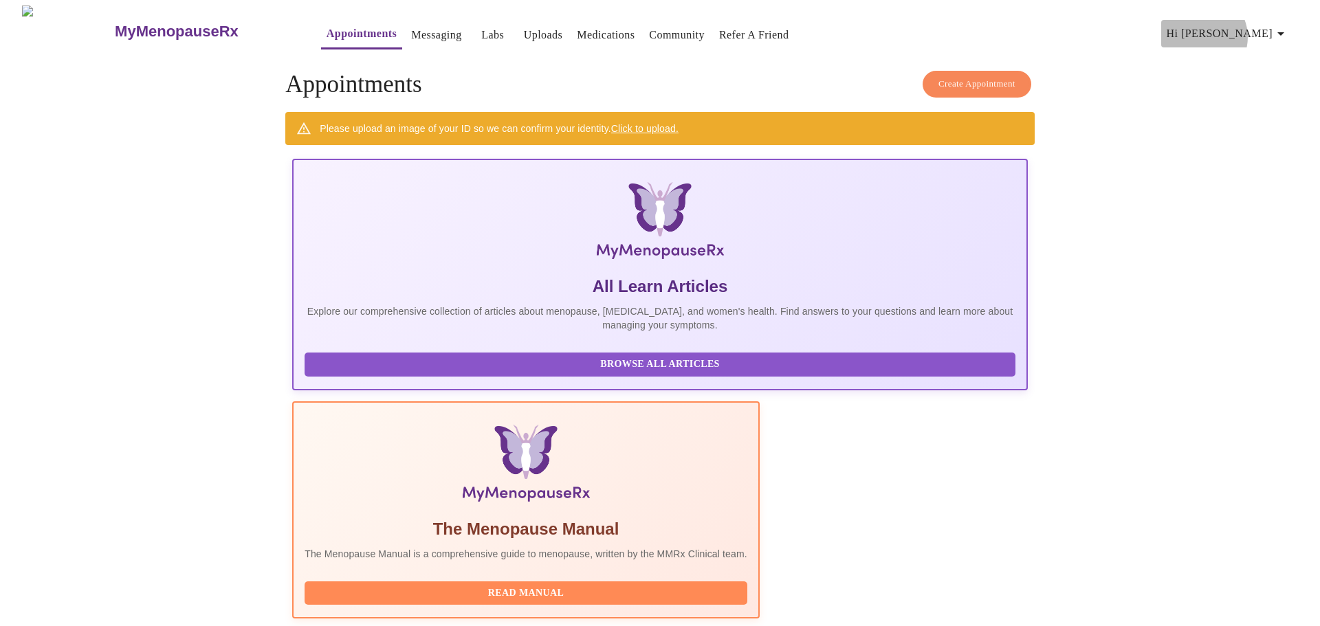
click at [1255, 32] on span "Hi [PERSON_NAME]" at bounding box center [1228, 33] width 122 height 19
click at [1179, 100] on div at bounding box center [660, 313] width 1320 height 626
click at [1257, 30] on span "Hi [PERSON_NAME]" at bounding box center [1228, 33] width 122 height 19
click at [1262, 24] on li "Settings" at bounding box center [1258, 28] width 63 height 25
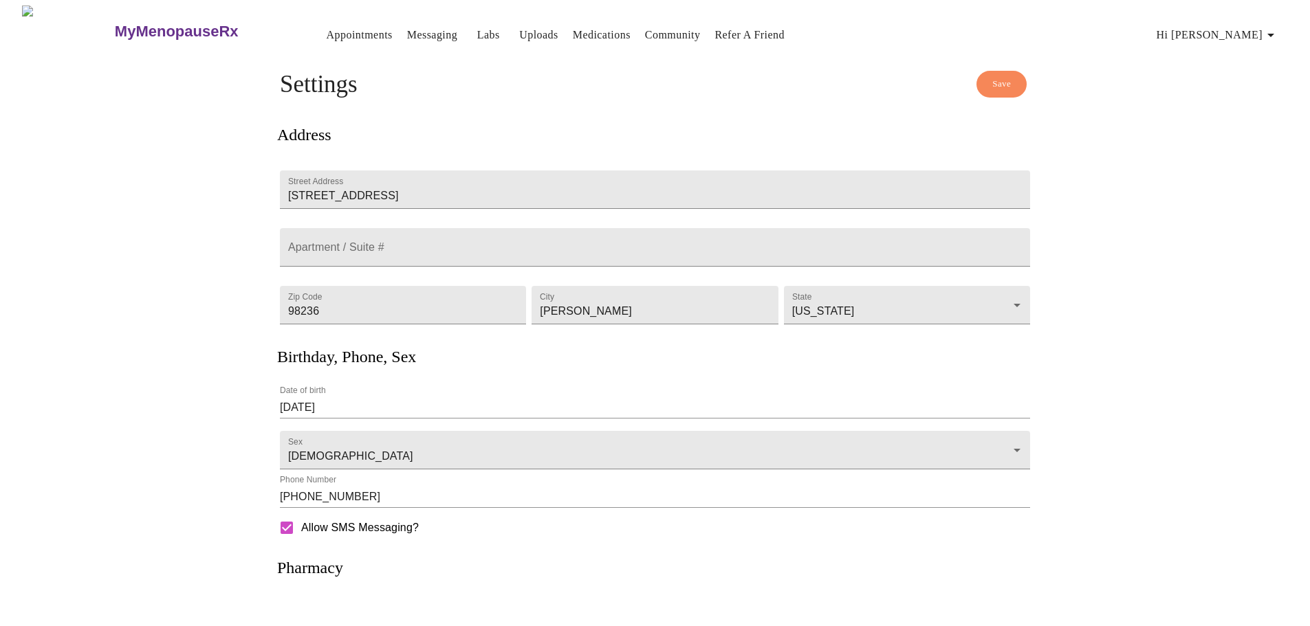
click at [1266, 34] on span "Hi [PERSON_NAME]" at bounding box center [1217, 34] width 122 height 19
click at [1252, 70] on li "Invoices" at bounding box center [1248, 79] width 63 height 25
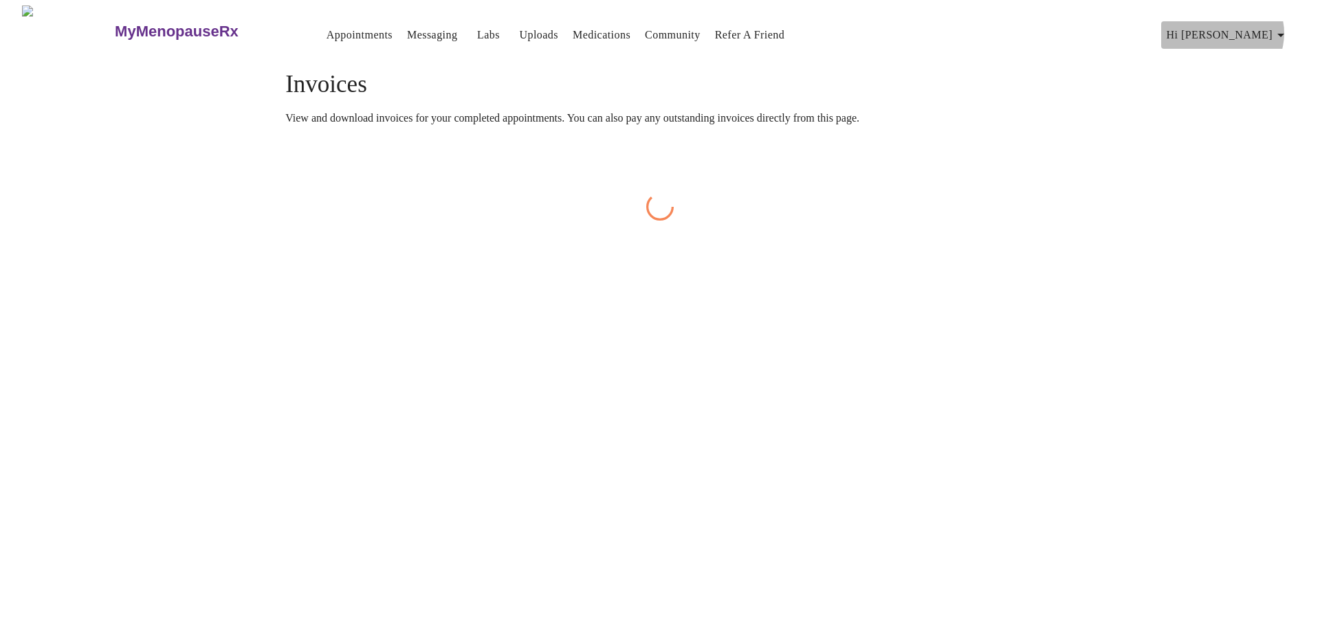
click at [1278, 30] on icon "button" at bounding box center [1280, 35] width 16 height 16
click at [1247, 103] on li "Log out" at bounding box center [1258, 103] width 63 height 25
